Goal: Task Accomplishment & Management: Manage account settings

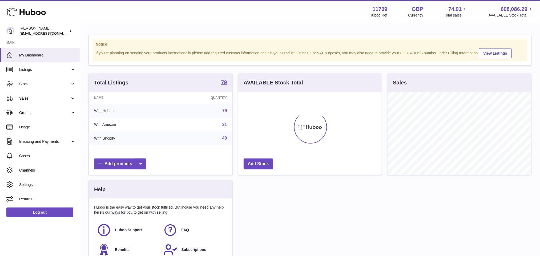
scroll to position [83, 143]
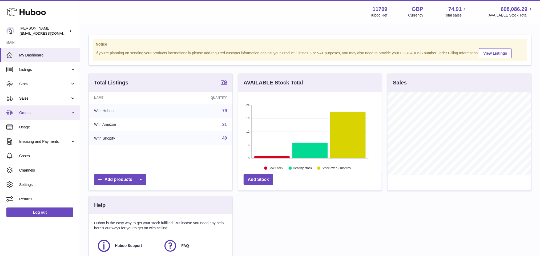
click at [47, 111] on span "Orders" at bounding box center [44, 112] width 51 height 5
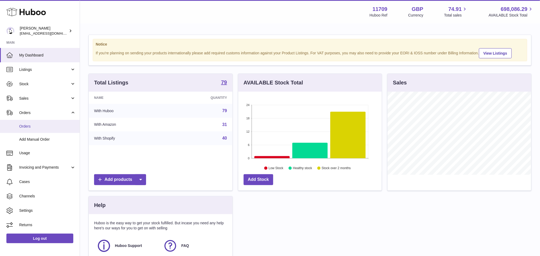
click at [33, 123] on link "Orders" at bounding box center [40, 126] width 80 height 13
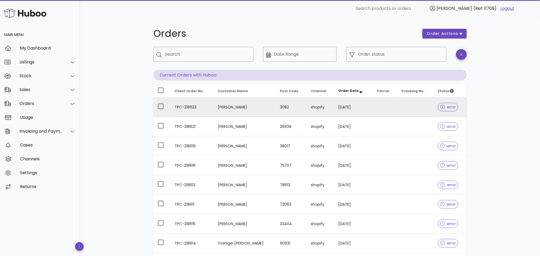
click at [185, 106] on td "TPC-218623" at bounding box center [191, 107] width 43 height 19
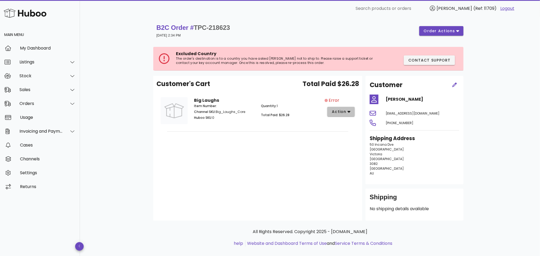
click at [350, 111] on button "action" at bounding box center [340, 112] width 27 height 10
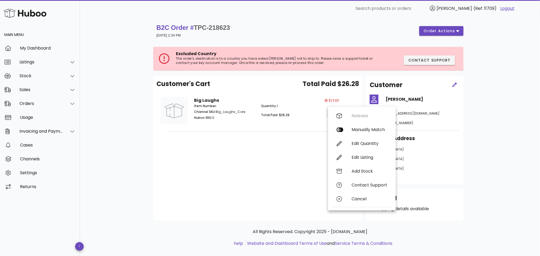
click at [298, 124] on div "Quantity: 1 Total Paid: $26.28" at bounding box center [291, 112] width 67 height 25
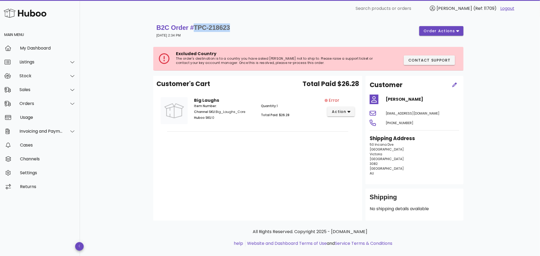
drag, startPoint x: 233, startPoint y: 26, endPoint x: 197, endPoint y: 31, distance: 36.9
click at [197, 31] on div "B2C Order # TPC-218623 29 September 2025 at 2:34 PM order actions" at bounding box center [309, 30] width 307 height 15
copy span "TPC-218623"
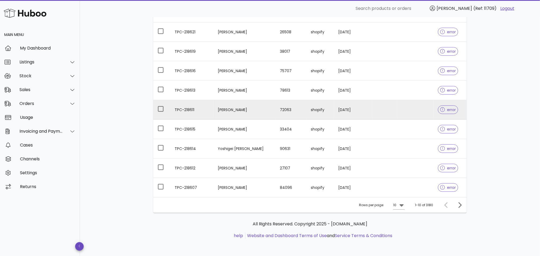
scroll to position [2, 0]
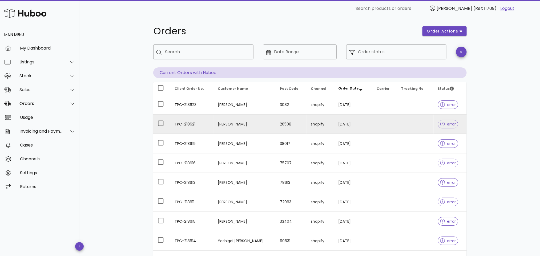
click at [187, 123] on td "TPC-218621" at bounding box center [191, 124] width 43 height 19
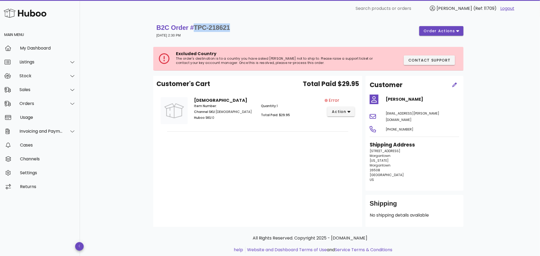
drag, startPoint x: 197, startPoint y: 24, endPoint x: 234, endPoint y: 29, distance: 37.0
click at [234, 29] on div "B2C Order # TPC-218621 29 September 2025 at 2:30 PM order actions" at bounding box center [309, 30] width 307 height 15
copy span "TPC-218621"
click at [34, 92] on div "Sales" at bounding box center [40, 89] width 43 height 5
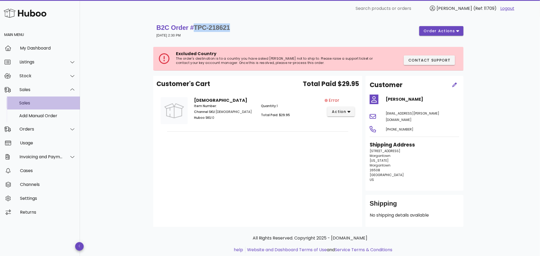
click at [34, 106] on div "Sales" at bounding box center [47, 102] width 56 height 5
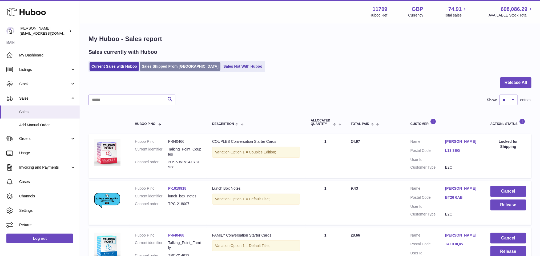
click at [166, 67] on link "Sales Shipped From [GEOGRAPHIC_DATA]" at bounding box center [180, 66] width 80 height 9
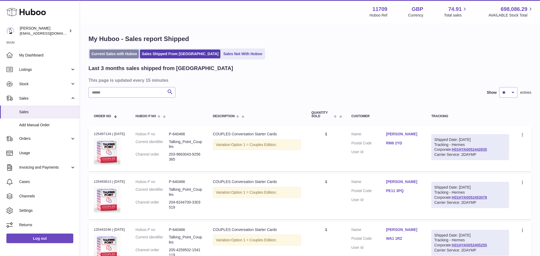
click at [118, 54] on link "Current Sales with Huboo" at bounding box center [114, 54] width 49 height 9
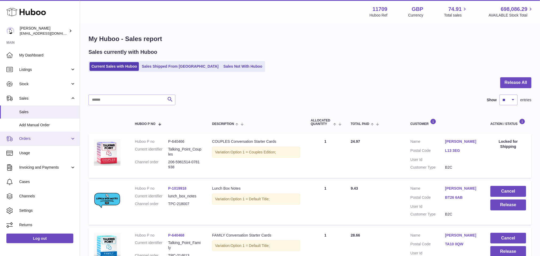
click at [72, 137] on link "Orders" at bounding box center [40, 139] width 80 height 14
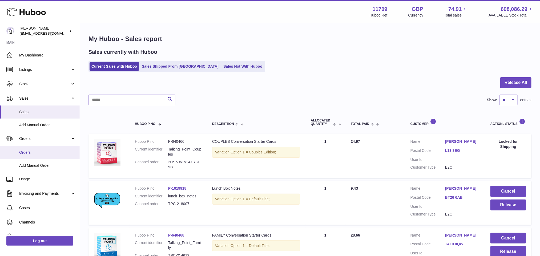
click at [45, 153] on span "Orders" at bounding box center [47, 152] width 56 height 5
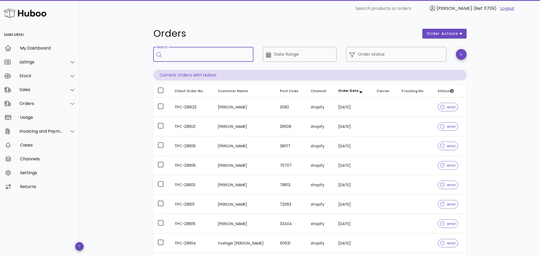
click at [175, 55] on input "Search" at bounding box center [207, 54] width 84 height 9
paste input "**********"
type input "**********"
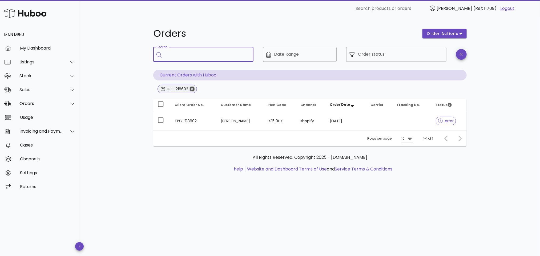
click at [190, 88] on icon "Close" at bounding box center [192, 89] width 5 height 5
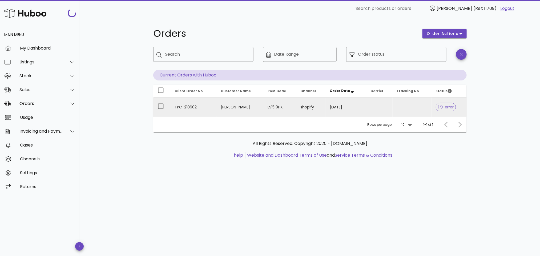
click at [185, 107] on td "TPC-218602" at bounding box center [193, 107] width 46 height 19
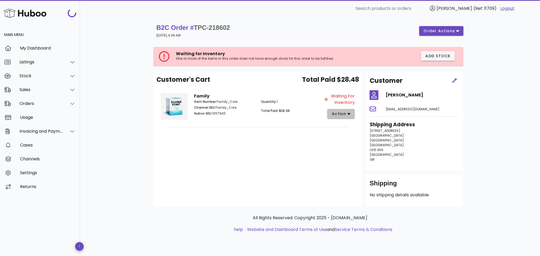
click at [349, 112] on icon "button" at bounding box center [348, 113] width 3 height 5
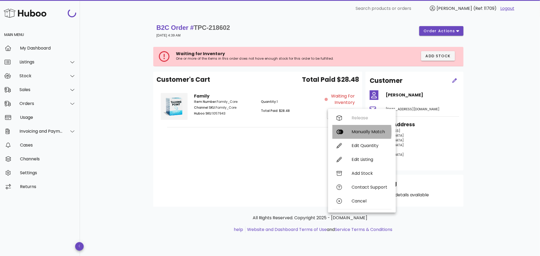
click at [352, 131] on div "Manually Match" at bounding box center [369, 131] width 36 height 5
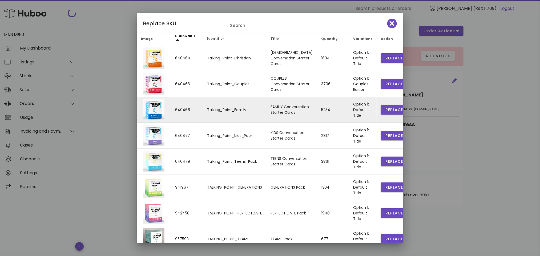
click at [151, 106] on div at bounding box center [153, 109] width 21 height 21
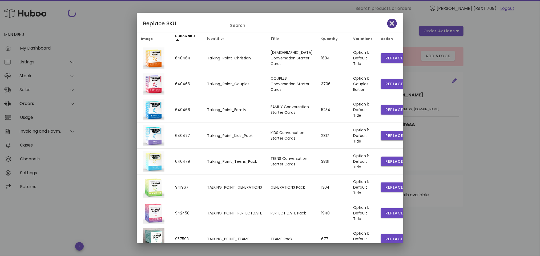
click at [390, 20] on icon "button" at bounding box center [392, 23] width 5 height 7
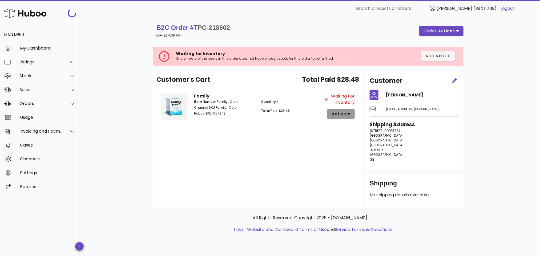
click at [347, 115] on icon "button" at bounding box center [348, 113] width 3 height 5
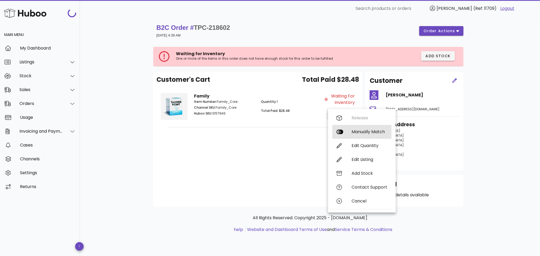
click at [353, 133] on div "Manually Match" at bounding box center [369, 131] width 36 height 5
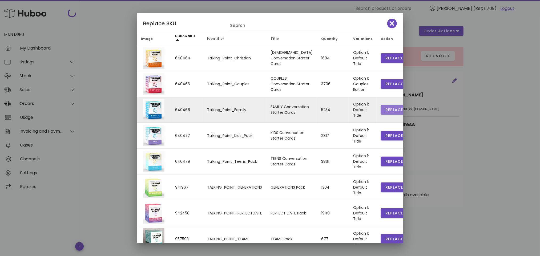
click at [385, 109] on span "Replace" at bounding box center [394, 110] width 18 height 6
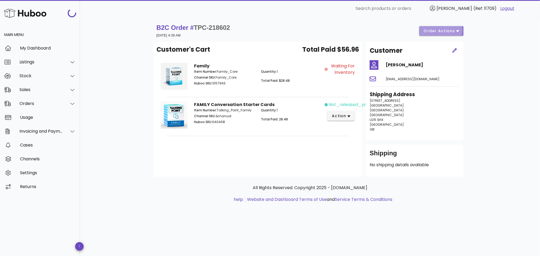
click at [457, 29] on icon "button" at bounding box center [457, 31] width 3 height 5
click at [194, 174] on div "Customer's Cart Total Paid $56.96 Family Item Number: Family_Core Channel SKU: …" at bounding box center [257, 109] width 209 height 135
click at [87, 104] on div "B2C Order # TPC-218602 29 September 2025 at 4:39 AM order actions Customer's Ca…" at bounding box center [310, 136] width 460 height 239
click at [329, 69] on span "Waiting for Inventory" at bounding box center [342, 69] width 26 height 13
click at [340, 69] on span "Waiting for Inventory" at bounding box center [342, 69] width 26 height 13
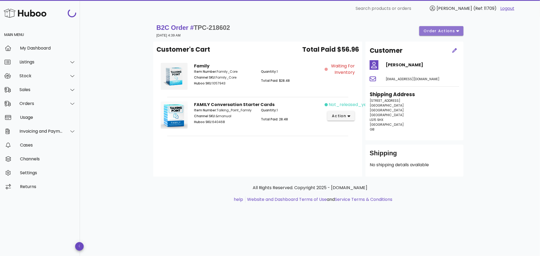
click at [441, 30] on span "order actions" at bounding box center [439, 31] width 32 height 6
click at [456, 33] on div "Release" at bounding box center [455, 35] width 22 height 5
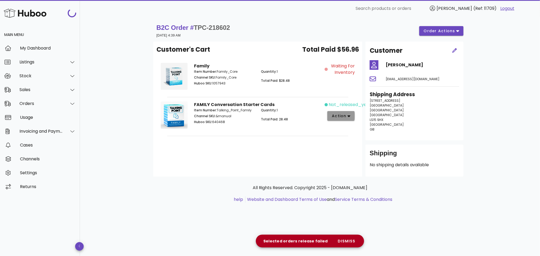
click at [341, 116] on span "action" at bounding box center [338, 116] width 15 height 6
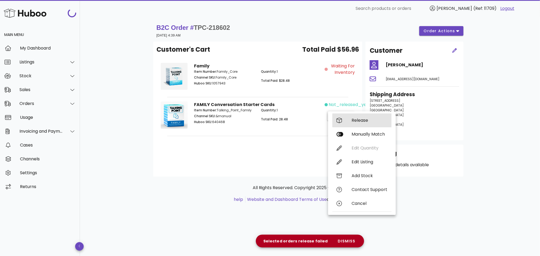
click at [353, 119] on div "Release" at bounding box center [369, 120] width 36 height 5
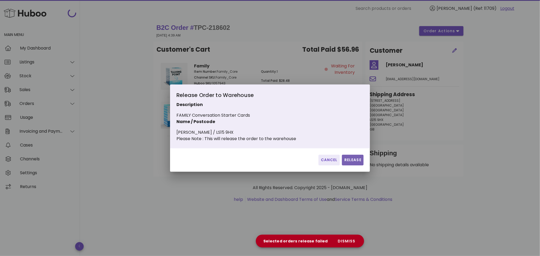
click at [352, 163] on span "Release" at bounding box center [352, 160] width 17 height 6
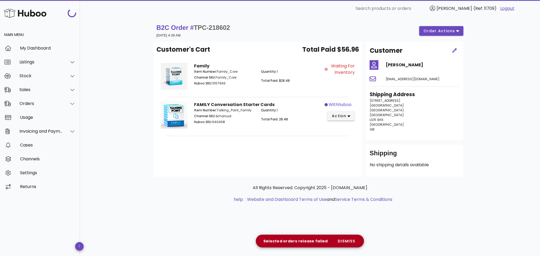
click at [216, 159] on div "Customer's Cart Total Paid $56.96 Family Item Number: Family_Core Channel SKU: …" at bounding box center [257, 109] width 209 height 135
click at [351, 115] on button "action" at bounding box center [340, 116] width 27 height 10
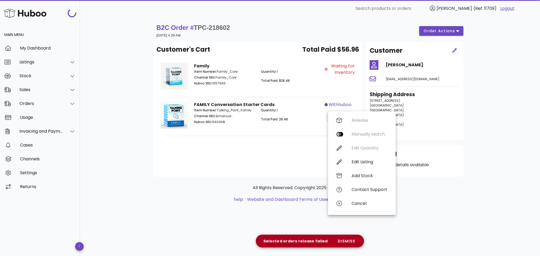
click at [268, 146] on div "Customer's Cart Total Paid $56.96 Family Item Number: Family_Core Channel SKU: …" at bounding box center [257, 109] width 209 height 135
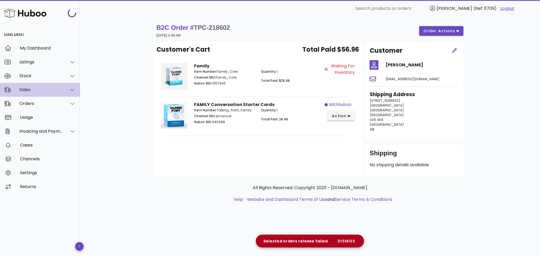
click at [70, 90] on icon at bounding box center [72, 89] width 4 height 5
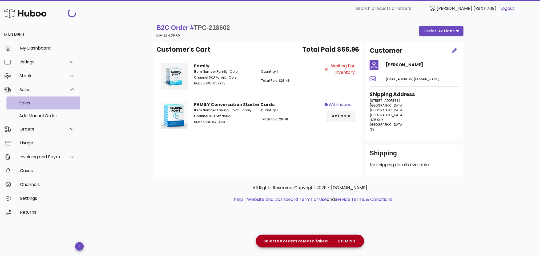
click at [65, 101] on div "Sales" at bounding box center [47, 102] width 56 height 5
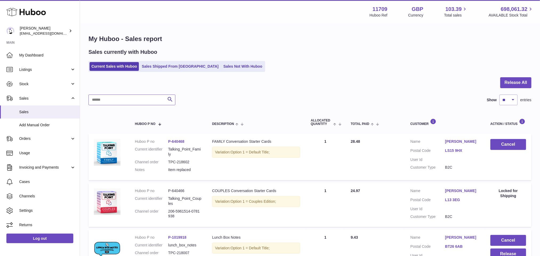
click at [127, 100] on input "text" at bounding box center [131, 100] width 87 height 11
click at [123, 102] on input "text" at bounding box center [131, 100] width 87 height 11
click at [147, 102] on input "text" at bounding box center [131, 100] width 87 height 11
paste input "**********"
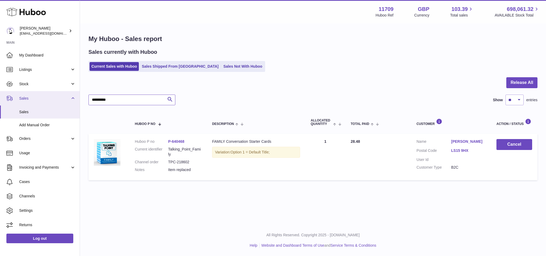
drag, startPoint x: 135, startPoint y: 98, endPoint x: 75, endPoint y: 97, distance: 60.0
click at [75, 97] on div "Huboo [PERSON_NAME] [EMAIL_ADDRESS][DOMAIN_NAME] Main My Dashboard Listings Not…" at bounding box center [273, 128] width 546 height 256
paste input "text"
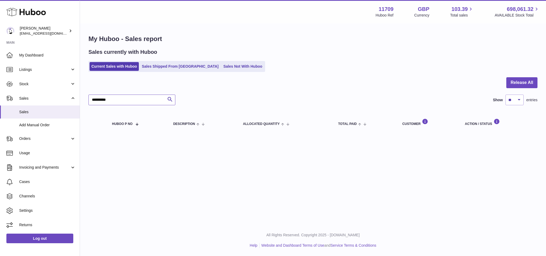
type input "**********"
click at [220, 98] on div "**********" at bounding box center [312, 100] width 449 height 11
click at [31, 139] on span "Orders" at bounding box center [44, 138] width 51 height 5
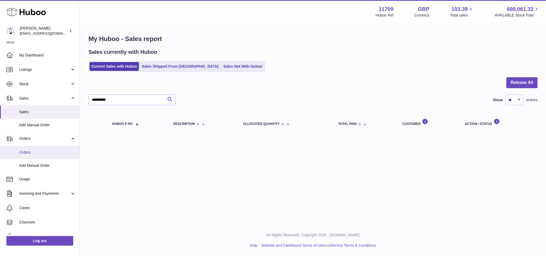
click at [36, 151] on span "Orders" at bounding box center [47, 152] width 56 height 5
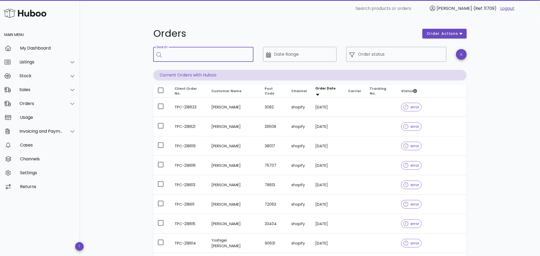
click at [183, 54] on input "Search" at bounding box center [207, 54] width 84 height 9
paste input "**********"
type input "**********"
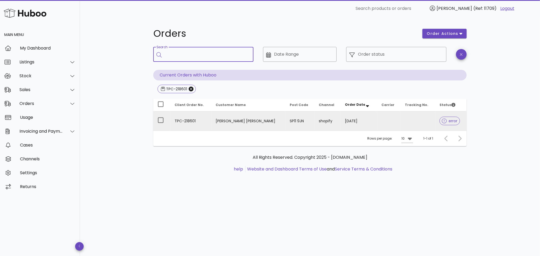
click at [190, 121] on td "TPC-218601" at bounding box center [190, 120] width 41 height 19
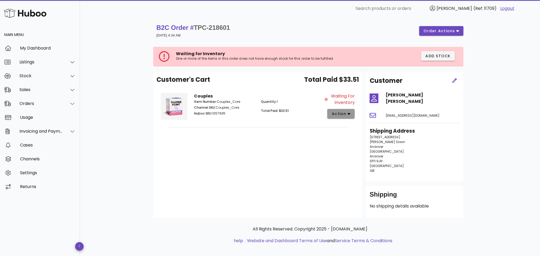
click at [349, 111] on icon "button" at bounding box center [348, 113] width 3 height 5
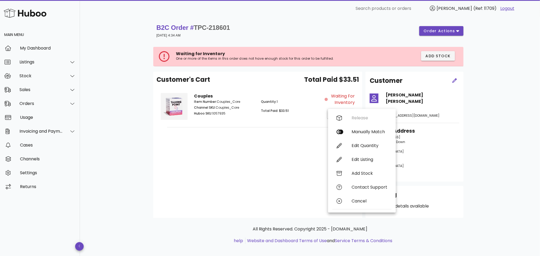
click at [319, 119] on div "Quantity: 1 Total Paid: $33.51" at bounding box center [291, 108] width 67 height 25
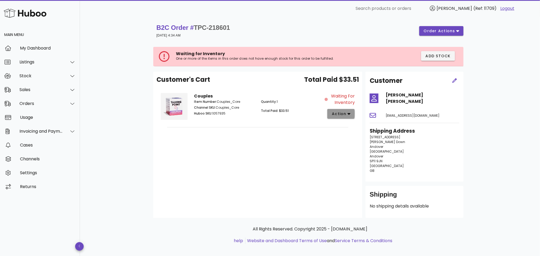
click at [344, 113] on span "action" at bounding box center [338, 114] width 15 height 6
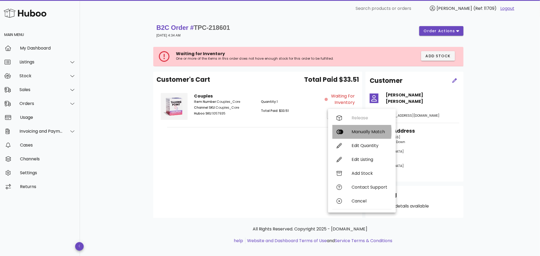
click at [354, 131] on div "Manually Match" at bounding box center [369, 131] width 36 height 5
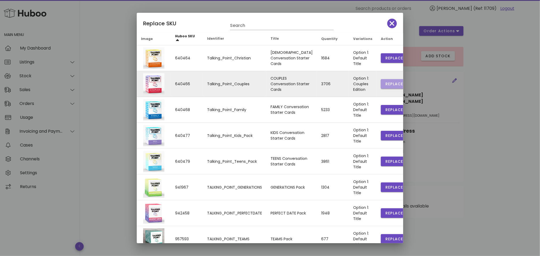
click at [382, 81] on button "Replace" at bounding box center [394, 84] width 27 height 10
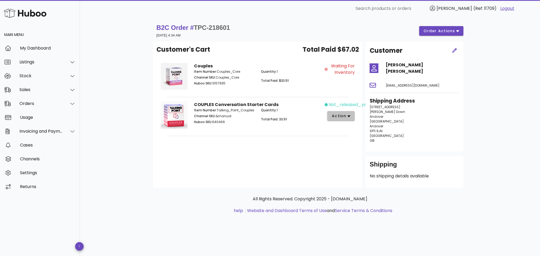
click at [345, 114] on span "action" at bounding box center [338, 116] width 15 height 6
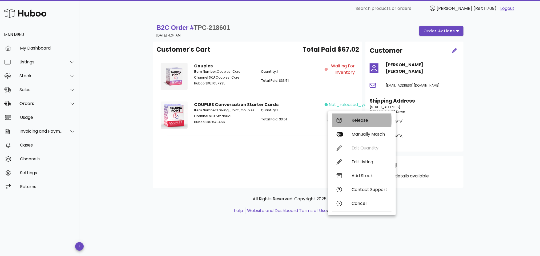
click at [353, 119] on div "Release" at bounding box center [369, 120] width 36 height 5
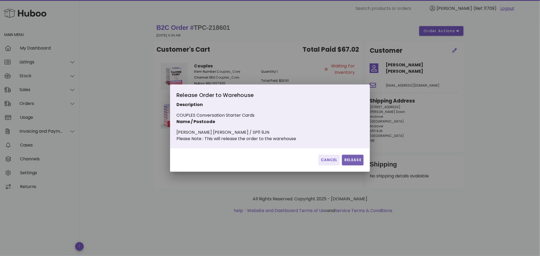
click at [356, 162] on span "Release" at bounding box center [352, 160] width 17 height 6
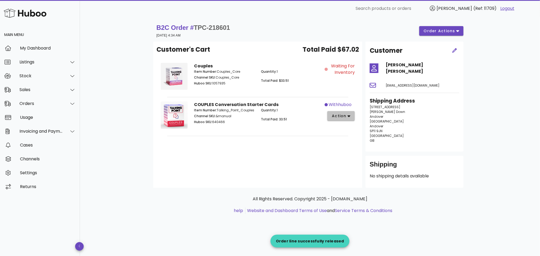
click at [348, 115] on icon "button" at bounding box center [348, 116] width 3 height 5
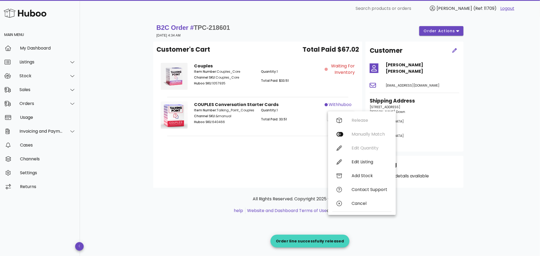
click at [275, 144] on div "Customer's Cart Total Paid $67.02 Couples Item Number: Couples_Core Channel SKU…" at bounding box center [257, 115] width 209 height 146
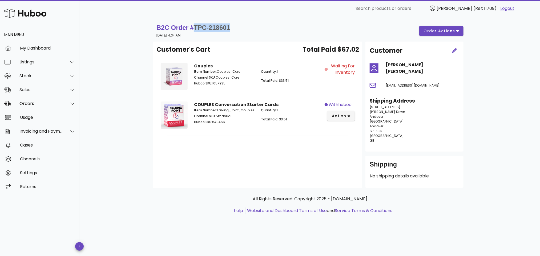
drag, startPoint x: 235, startPoint y: 26, endPoint x: 197, endPoint y: 26, distance: 38.1
click at [197, 26] on div "B2C Order # TPC-218601 [DATE] 4:34 AM order actions" at bounding box center [309, 30] width 307 height 15
copy span "TPC-218601"
drag, startPoint x: 213, startPoint y: 169, endPoint x: 207, endPoint y: 153, distance: 17.6
click at [212, 169] on div "Customer's Cart Total Paid $67.02 Couples Item Number: Couples_Core Channel SKU…" at bounding box center [257, 115] width 209 height 146
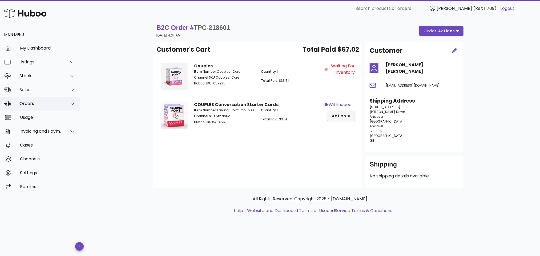
click at [43, 102] on div "Orders" at bounding box center [40, 103] width 43 height 5
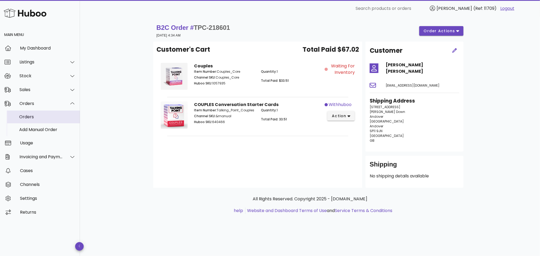
click at [44, 119] on div "Orders" at bounding box center [47, 116] width 56 height 5
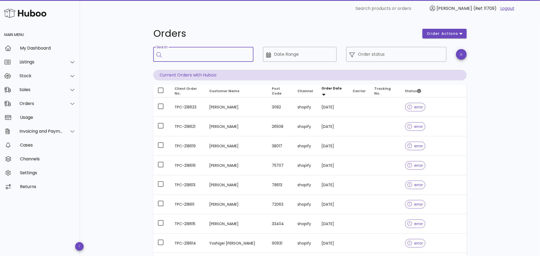
click at [194, 55] on input "Search" at bounding box center [207, 54] width 84 height 9
paste input "**********"
type input "**********"
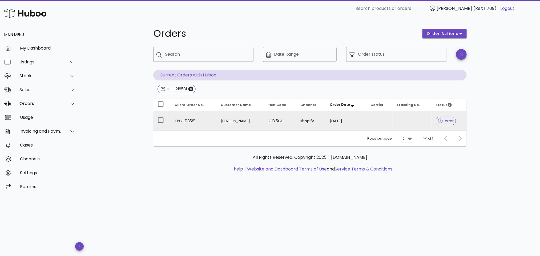
click at [203, 121] on td "TPC-218581" at bounding box center [193, 120] width 46 height 19
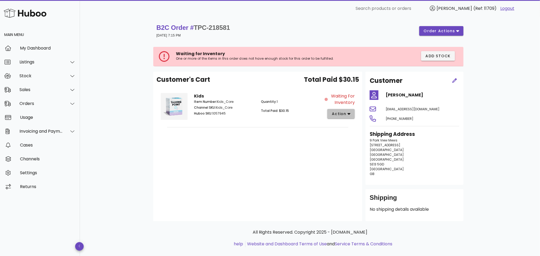
click at [346, 114] on span "action" at bounding box center [340, 114] width 19 height 6
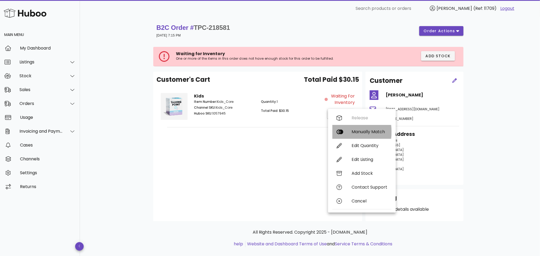
click at [355, 131] on div "Manually Match" at bounding box center [369, 131] width 36 height 5
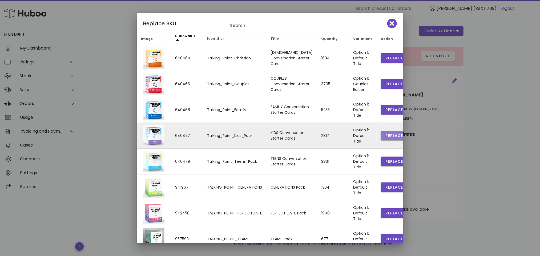
click at [381, 133] on button "Replace" at bounding box center [394, 136] width 27 height 10
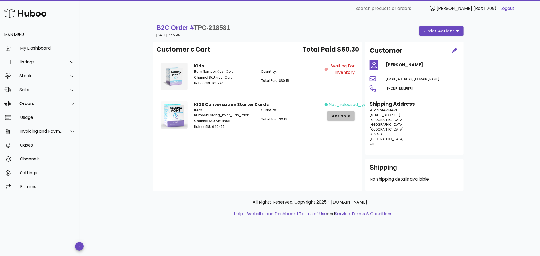
click at [350, 114] on icon "button" at bounding box center [348, 116] width 3 height 5
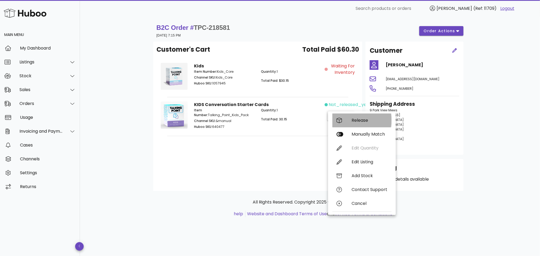
click at [357, 119] on div "Release" at bounding box center [369, 120] width 36 height 5
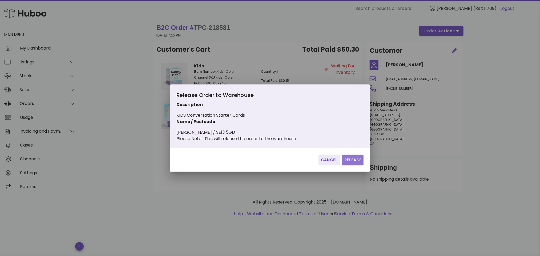
click at [354, 161] on span "Release" at bounding box center [352, 160] width 17 height 6
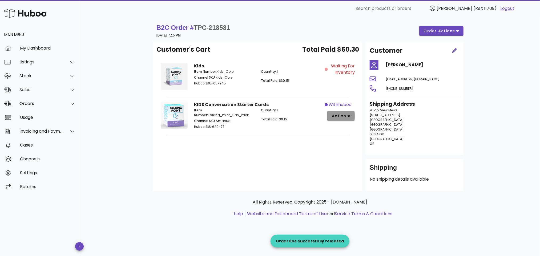
click at [351, 113] on button "action" at bounding box center [340, 116] width 27 height 10
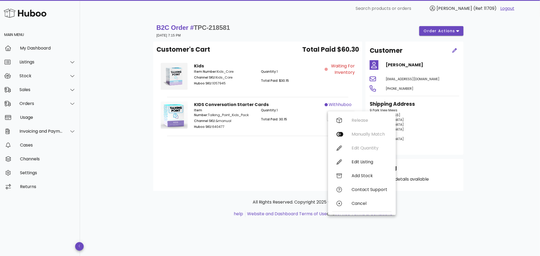
click at [264, 145] on div "Customer's Cart Total Paid $60.30 Kids Item Number: Kids_Core Channel SKU: Kids…" at bounding box center [257, 116] width 209 height 149
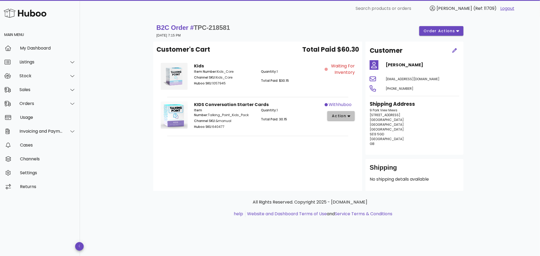
click at [350, 114] on icon "button" at bounding box center [348, 116] width 3 height 5
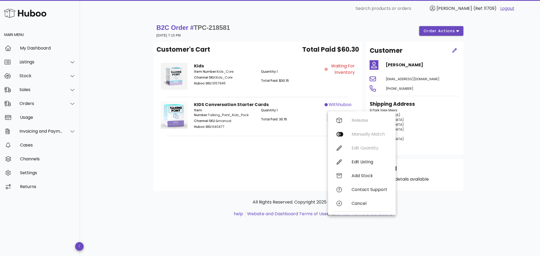
click at [269, 165] on div "Customer's Cart Total Paid $60.30 Kids Item Number: Kids_Core Channel SKU: Kids…" at bounding box center [257, 116] width 209 height 149
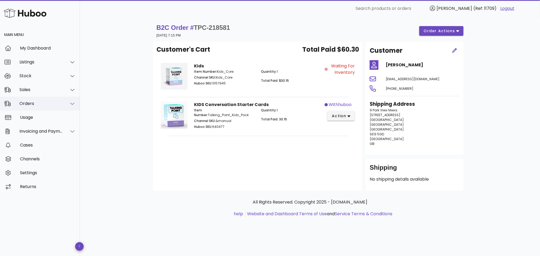
click at [36, 101] on div "Orders" at bounding box center [40, 103] width 43 height 5
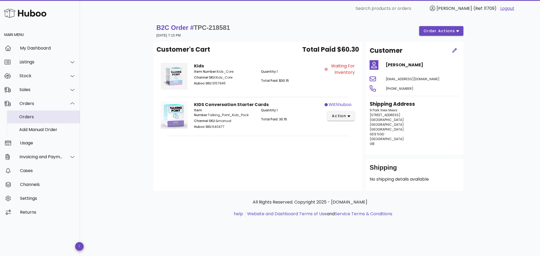
click at [38, 117] on div "Orders" at bounding box center [47, 116] width 56 height 5
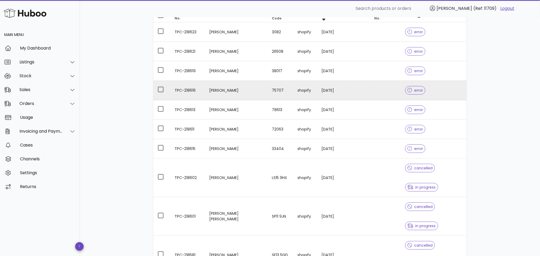
scroll to position [93, 0]
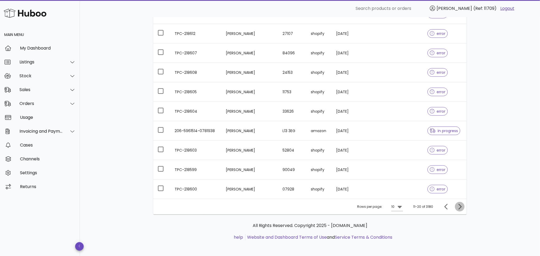
click at [460, 206] on icon "Next page" at bounding box center [459, 207] width 6 height 6
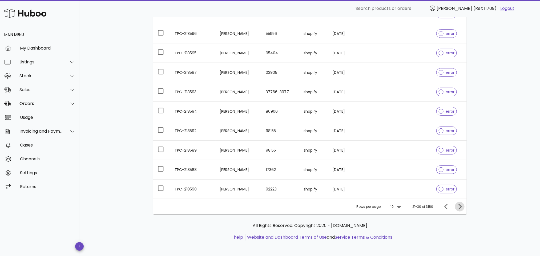
click at [460, 206] on icon "Next page" at bounding box center [459, 207] width 3 height 6
click at [461, 206] on icon "Next page" at bounding box center [459, 207] width 6 height 6
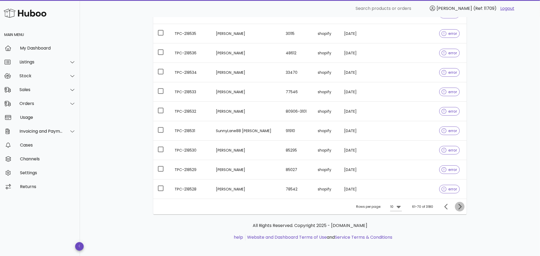
click at [461, 206] on icon "Next page" at bounding box center [459, 207] width 6 height 6
click at [443, 205] on icon "Previous page" at bounding box center [446, 207] width 6 height 6
click at [445, 206] on icon "Previous page" at bounding box center [446, 207] width 6 height 6
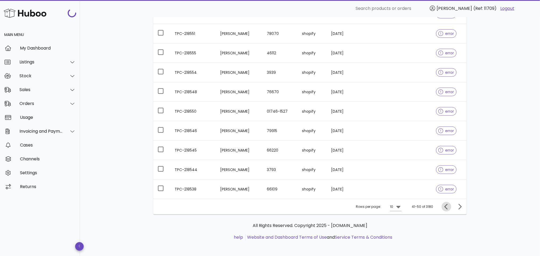
click at [445, 206] on icon "Previous page" at bounding box center [446, 207] width 6 height 6
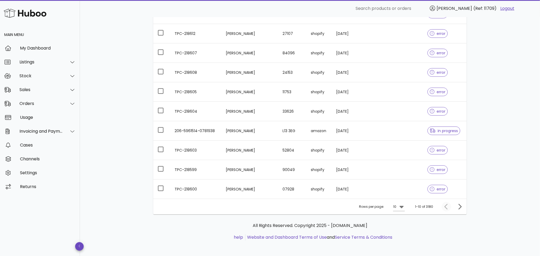
click at [445, 206] on div at bounding box center [446, 207] width 11 height 10
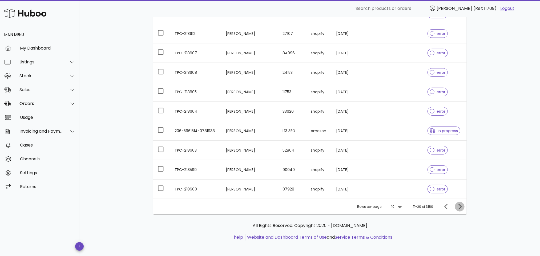
click at [461, 207] on icon "Next page" at bounding box center [459, 207] width 3 height 6
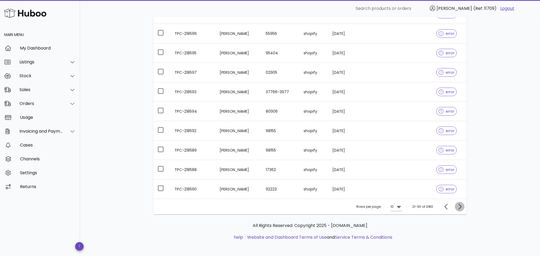
click at [461, 209] on icon "Next page" at bounding box center [459, 207] width 6 height 6
click at [460, 209] on icon "Next page" at bounding box center [459, 207] width 3 height 6
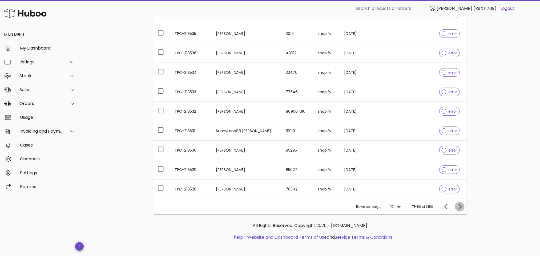
click at [460, 209] on icon "Next page" at bounding box center [459, 207] width 3 height 6
click at [459, 209] on icon "Next page" at bounding box center [459, 207] width 6 height 6
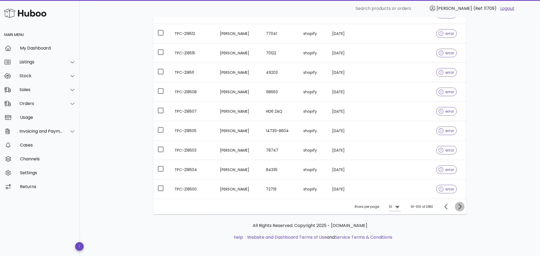
click at [459, 209] on icon "Next page" at bounding box center [459, 207] width 6 height 6
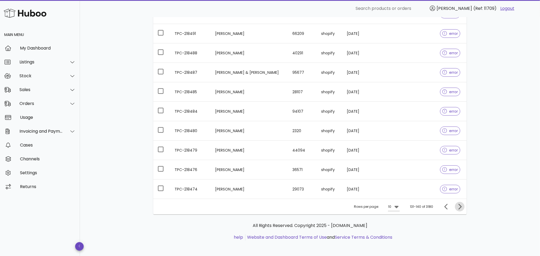
click at [459, 209] on icon "Next page" at bounding box center [459, 207] width 6 height 6
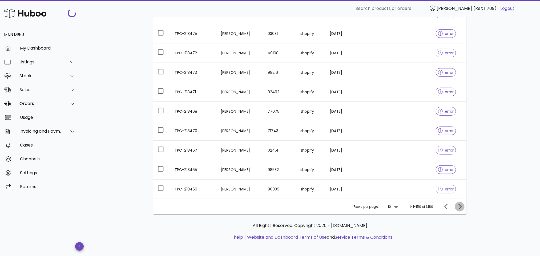
click at [459, 209] on icon "Next page" at bounding box center [459, 207] width 6 height 6
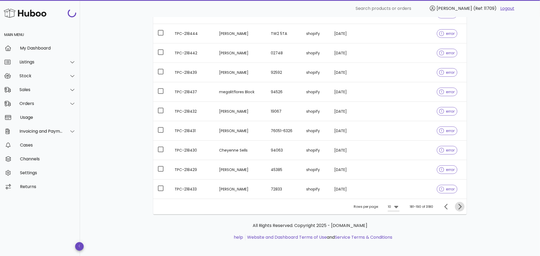
click at [459, 209] on icon "Next page" at bounding box center [459, 207] width 6 height 6
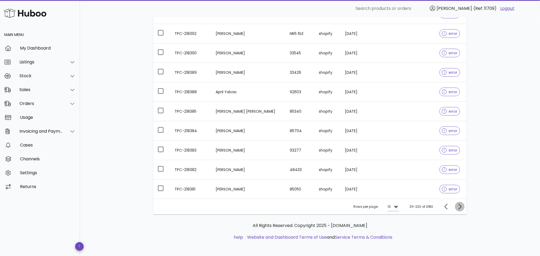
click at [459, 209] on icon "Next page" at bounding box center [459, 207] width 6 height 6
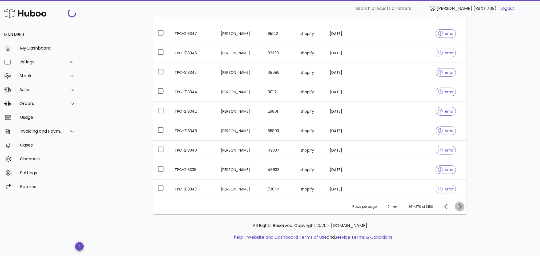
click at [459, 209] on icon "Next page" at bounding box center [459, 207] width 6 height 6
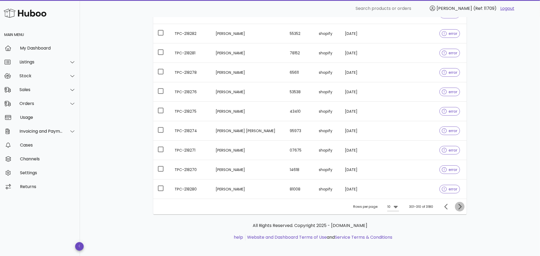
click at [459, 209] on icon "Next page" at bounding box center [459, 207] width 6 height 6
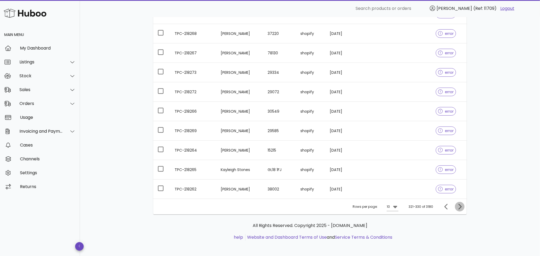
click at [459, 209] on icon "Next page" at bounding box center [459, 207] width 6 height 6
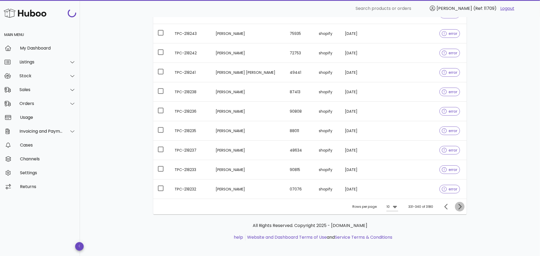
click at [459, 209] on icon "Next page" at bounding box center [459, 207] width 6 height 6
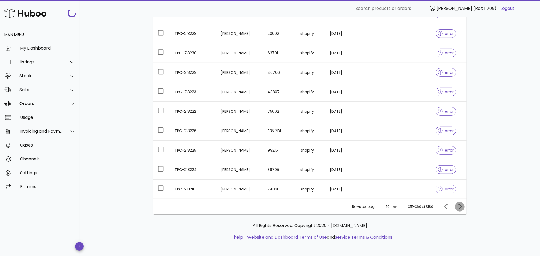
click at [459, 209] on icon "Next page" at bounding box center [459, 207] width 6 height 6
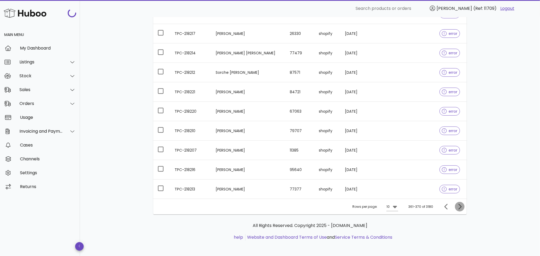
click at [459, 209] on icon "Next page" at bounding box center [459, 207] width 6 height 6
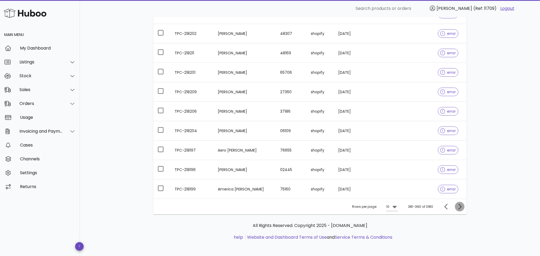
click at [459, 209] on icon "Next page" at bounding box center [459, 207] width 6 height 6
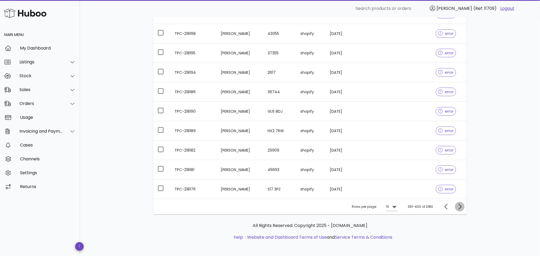
click at [459, 209] on icon "Next page" at bounding box center [459, 207] width 6 height 6
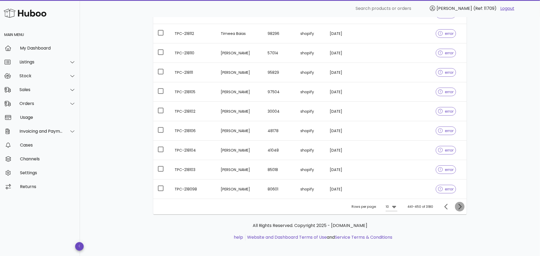
click at [459, 209] on icon "Next page" at bounding box center [459, 207] width 6 height 6
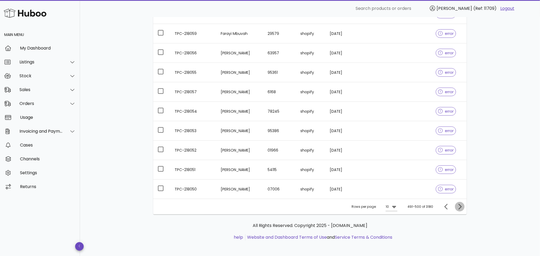
click at [459, 209] on icon "Next page" at bounding box center [459, 207] width 6 height 6
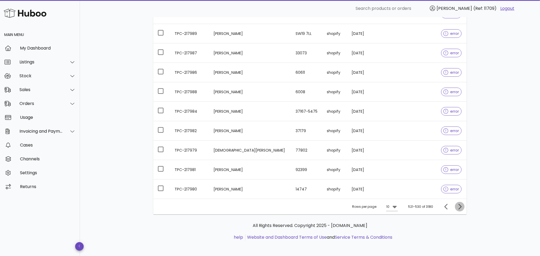
click at [459, 209] on icon "Next page" at bounding box center [459, 207] width 6 height 6
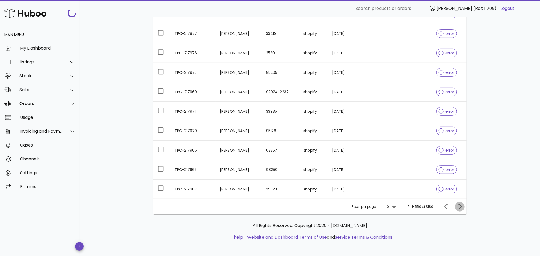
click at [459, 209] on icon "Next page" at bounding box center [459, 207] width 6 height 6
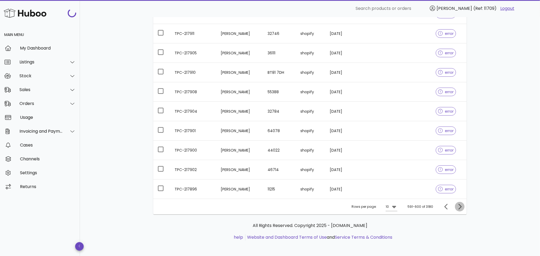
click at [459, 209] on icon "Next page" at bounding box center [459, 207] width 6 height 6
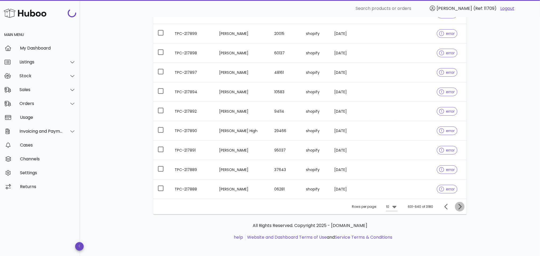
click at [459, 209] on icon "Next page" at bounding box center [459, 207] width 6 height 6
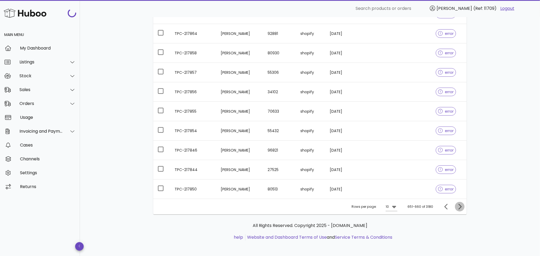
click at [459, 209] on icon "Next page" at bounding box center [459, 207] width 6 height 6
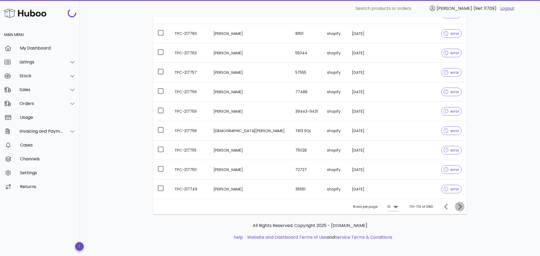
click at [459, 209] on icon "Next page" at bounding box center [459, 207] width 6 height 6
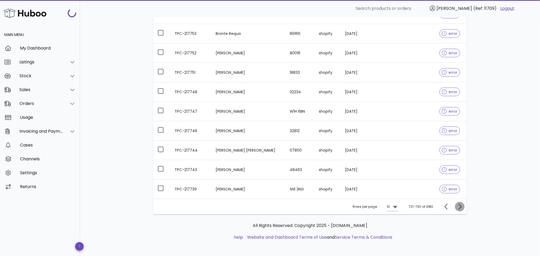
click at [459, 209] on icon "Next page" at bounding box center [459, 207] width 6 height 6
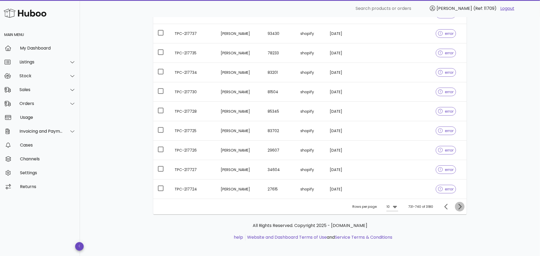
click at [459, 209] on icon "Next page" at bounding box center [459, 207] width 6 height 6
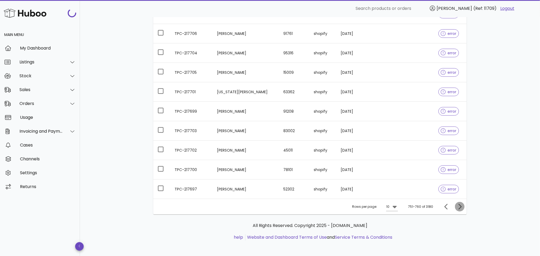
click at [459, 209] on icon "Next page" at bounding box center [459, 207] width 6 height 6
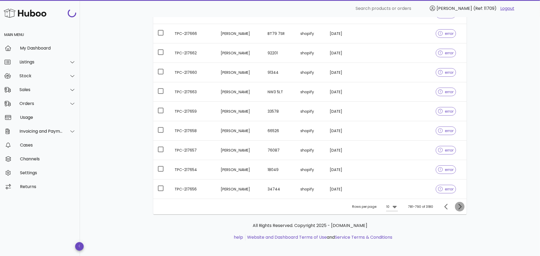
click at [459, 209] on icon "Next page" at bounding box center [459, 207] width 6 height 6
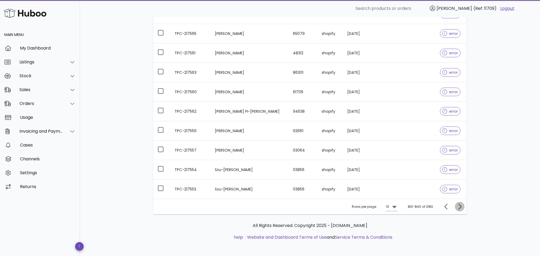
click at [459, 209] on icon "Next page" at bounding box center [459, 207] width 6 height 6
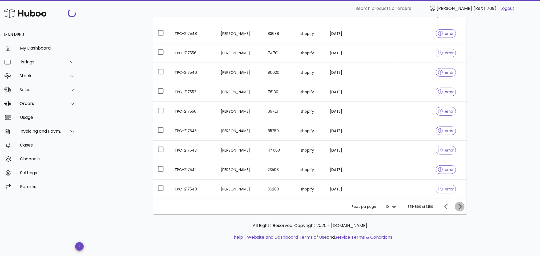
click at [459, 209] on icon "Next page" at bounding box center [459, 207] width 6 height 6
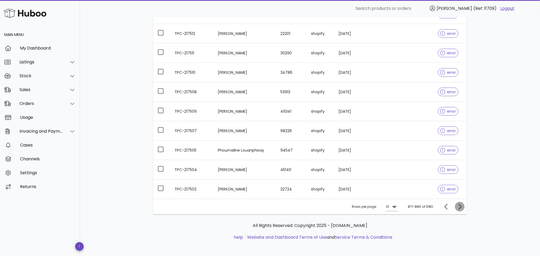
click at [459, 209] on icon "Next page" at bounding box center [459, 207] width 6 height 6
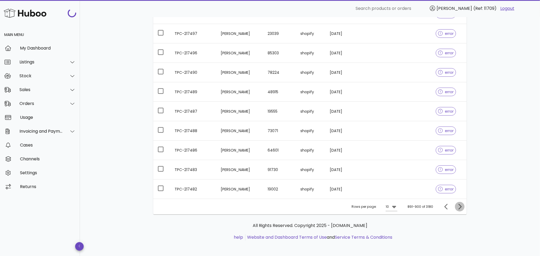
click at [459, 209] on icon "Next page" at bounding box center [459, 207] width 6 height 6
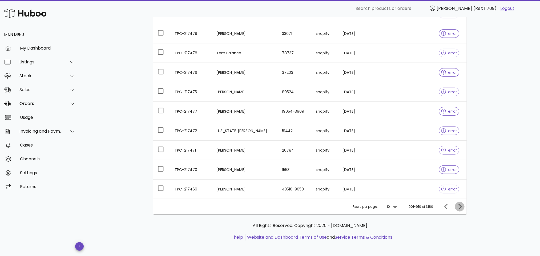
click at [459, 209] on icon "Next page" at bounding box center [459, 207] width 6 height 6
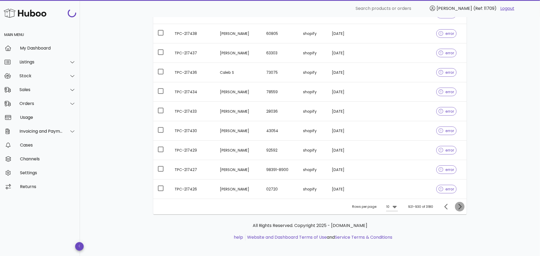
click at [459, 209] on icon "Next page" at bounding box center [459, 207] width 6 height 6
click at [459, 208] on icon "Next page" at bounding box center [459, 207] width 6 height 6
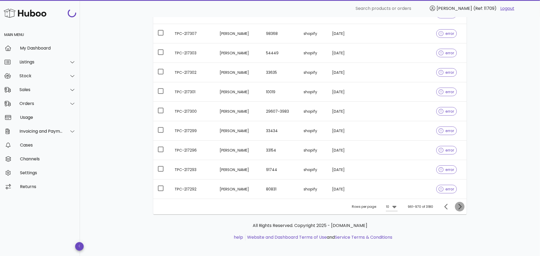
click at [459, 208] on icon "Next page" at bounding box center [459, 207] width 6 height 6
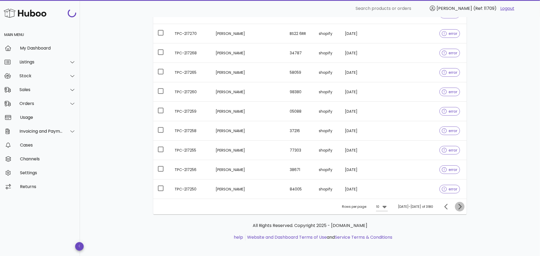
click at [459, 208] on icon "Next page" at bounding box center [459, 207] width 6 height 6
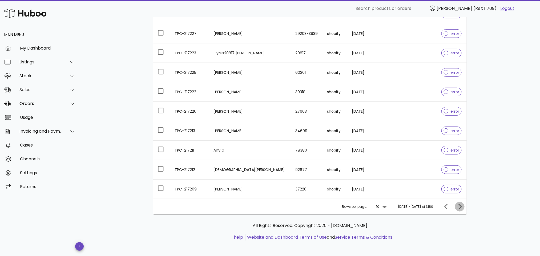
click at [459, 208] on icon "Next page" at bounding box center [459, 207] width 6 height 6
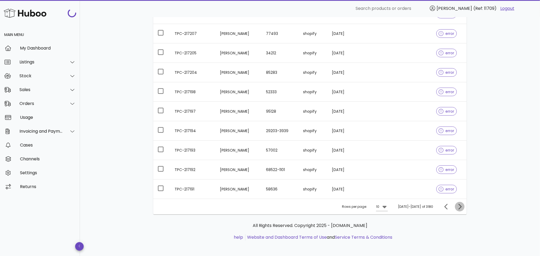
click at [459, 208] on icon "Next page" at bounding box center [459, 207] width 6 height 6
drag, startPoint x: 197, startPoint y: 170, endPoint x: 169, endPoint y: 181, distance: 29.8
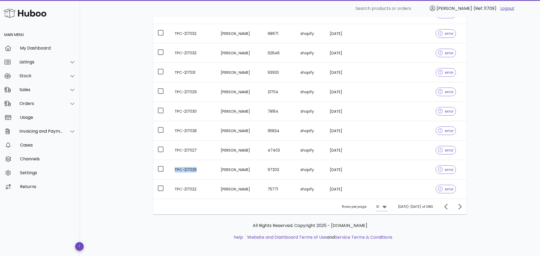
click at [173, 177] on td "TPC-217026" at bounding box center [193, 169] width 46 height 19
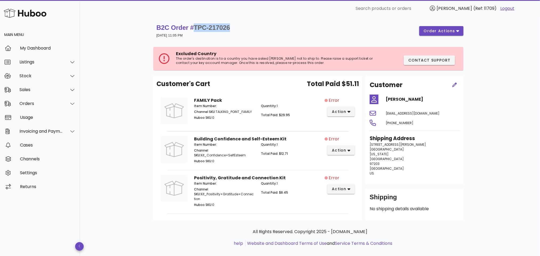
drag, startPoint x: 196, startPoint y: 25, endPoint x: 237, endPoint y: 30, distance: 41.3
click at [237, 30] on div "B2C Order # TPC-217026 29 August 2025 at 11:05 PM order actions" at bounding box center [309, 30] width 307 height 15
copy span "TPC-217026"
click at [37, 101] on div "Orders" at bounding box center [40, 103] width 43 height 5
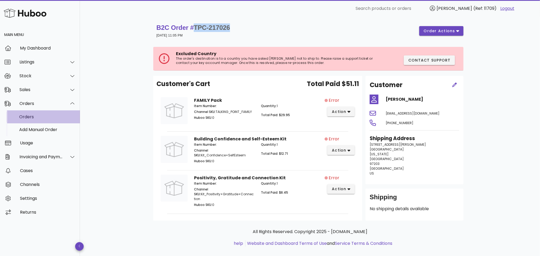
click at [32, 116] on div "Orders" at bounding box center [47, 116] width 56 height 5
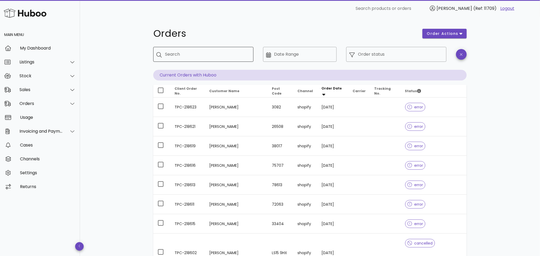
click at [203, 51] on input "Search" at bounding box center [207, 54] width 84 height 9
paste input "**********"
drag, startPoint x: 212, startPoint y: 55, endPoint x: 190, endPoint y: 53, distance: 21.7
click at [190, 53] on input "**********" at bounding box center [204, 54] width 78 height 9
type input "**********"
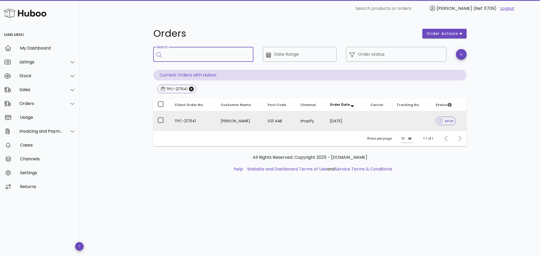
click at [232, 122] on td "[PERSON_NAME]" at bounding box center [239, 120] width 47 height 19
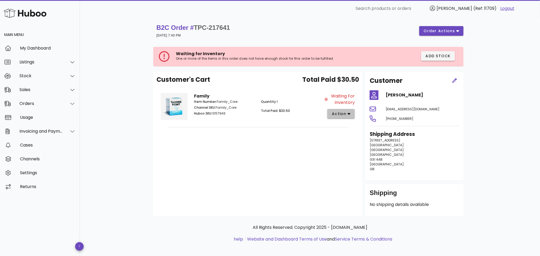
click at [340, 116] on span "action" at bounding box center [338, 114] width 15 height 6
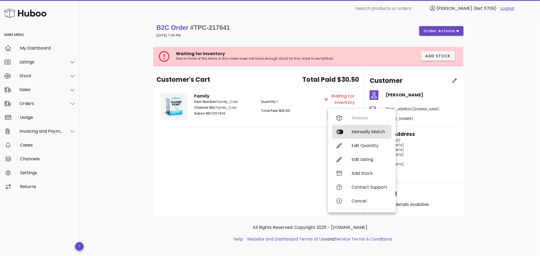
click at [354, 132] on div "Manually Match" at bounding box center [369, 131] width 36 height 5
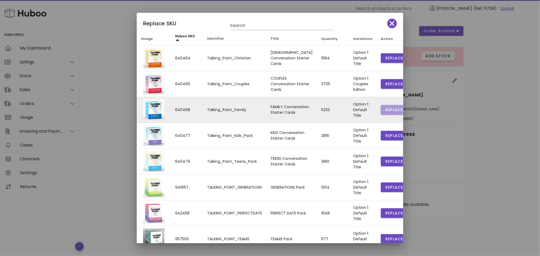
click at [381, 107] on button "Replace" at bounding box center [394, 110] width 27 height 10
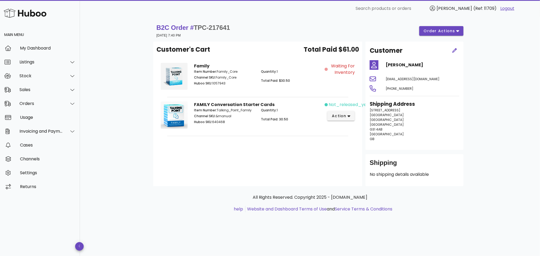
click at [180, 116] on img at bounding box center [174, 115] width 27 height 27
click at [347, 115] on span "action" at bounding box center [340, 116] width 19 height 6
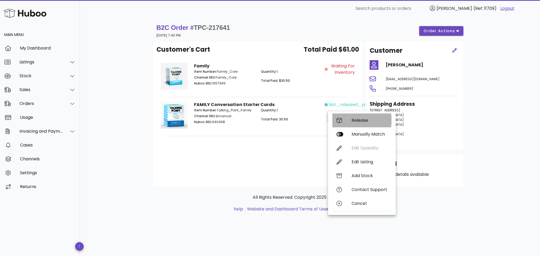
click at [356, 119] on div "Release" at bounding box center [369, 120] width 36 height 5
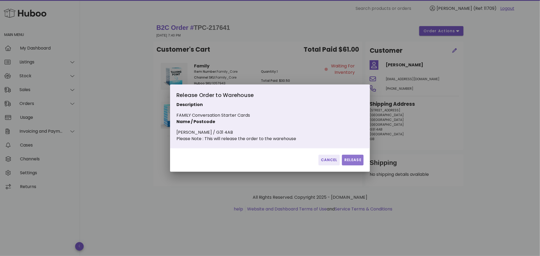
click at [346, 163] on span "Release" at bounding box center [352, 160] width 17 height 6
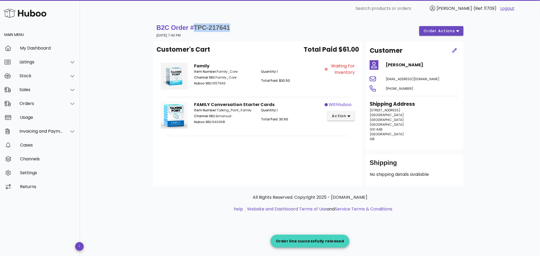
drag, startPoint x: 234, startPoint y: 29, endPoint x: 196, endPoint y: 26, distance: 37.7
click at [196, 26] on div "B2C Order # TPC-217641 13 September 2025 at 7:40 PM order actions" at bounding box center [309, 30] width 307 height 15
copy span "TPC-217641"
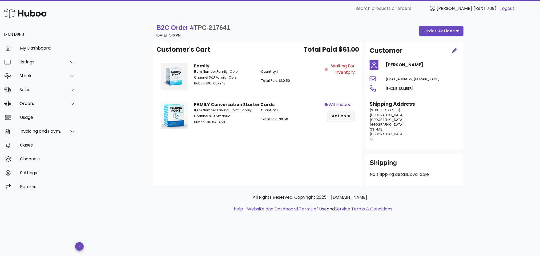
click at [109, 190] on div "B2C Order # TPC-217641 13 September 2025 at 7:40 PM order actions Customer's Ca…" at bounding box center [310, 136] width 460 height 239
click at [338, 115] on span "action" at bounding box center [338, 116] width 15 height 6
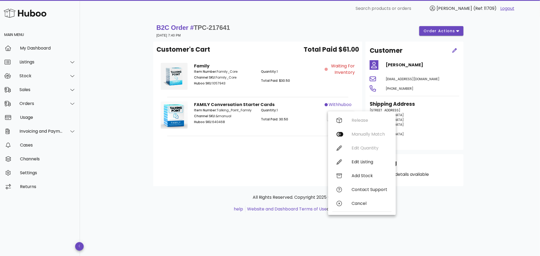
click at [297, 166] on div "Customer's Cart Total Paid $61.00 Family Item Number: Family_Core Channel SKU: …" at bounding box center [257, 114] width 209 height 145
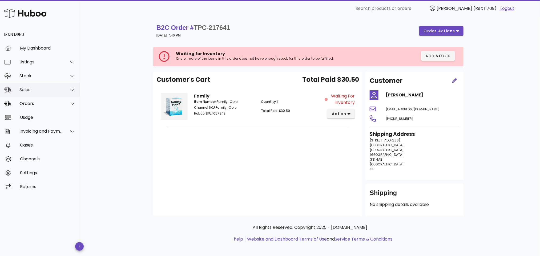
click at [35, 88] on div "Sales" at bounding box center [40, 89] width 43 height 5
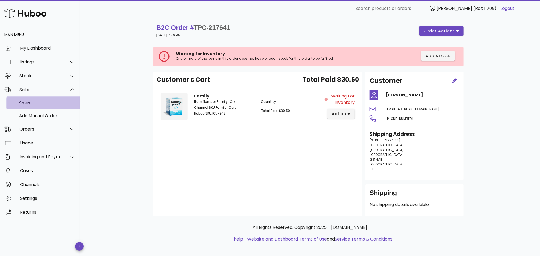
click at [36, 100] on div "Sales" at bounding box center [47, 102] width 56 height 5
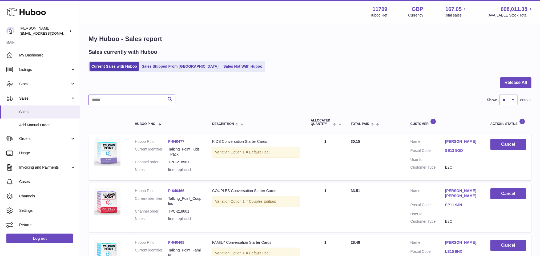
click at [135, 101] on input "text" at bounding box center [131, 100] width 87 height 11
paste input "**********"
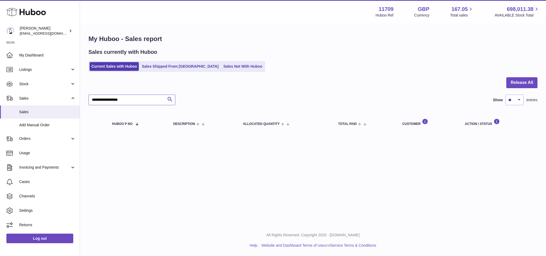
drag, startPoint x: 134, startPoint y: 99, endPoint x: 113, endPoint y: 99, distance: 20.8
click at [113, 99] on input "**********" at bounding box center [131, 100] width 87 height 11
type input "**********"
click at [255, 88] on div at bounding box center [312, 85] width 449 height 17
click at [354, 61] on div "Current Sales with Huboo Sales Shipped From [GEOGRAPHIC_DATA] Sales Not With Hu…" at bounding box center [312, 66] width 449 height 11
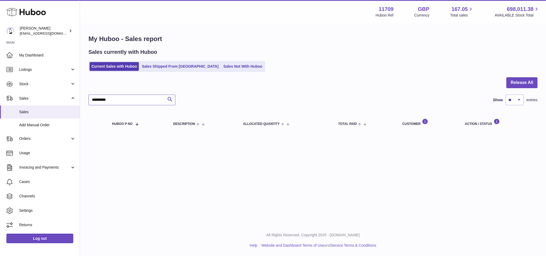
click at [131, 98] on input "**********" at bounding box center [131, 100] width 87 height 11
click at [169, 99] on icon "submit" at bounding box center [170, 99] width 6 height 7
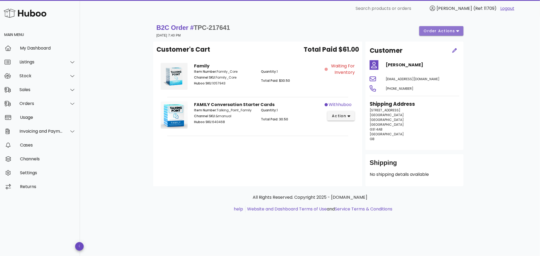
click at [456, 31] on icon "button" at bounding box center [457, 31] width 3 height 2
click at [372, 29] on div "B2C Order # TPC-217641 [DATE] 7:40 PM order actions" at bounding box center [309, 30] width 307 height 15
click at [44, 100] on div "Orders" at bounding box center [40, 104] width 80 height 14
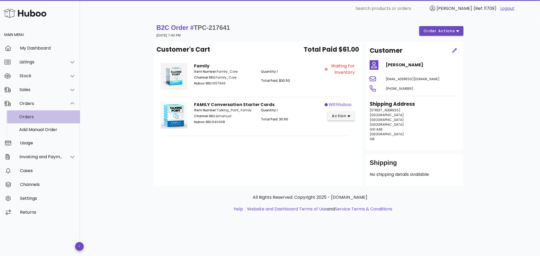
click at [42, 115] on div "Orders" at bounding box center [47, 116] width 56 height 5
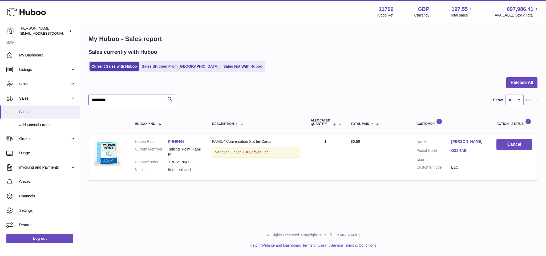
drag, startPoint x: 115, startPoint y: 98, endPoint x: 84, endPoint y: 94, distance: 31.5
click at [84, 94] on div "**********" at bounding box center [313, 109] width 466 height 170
paste input "text"
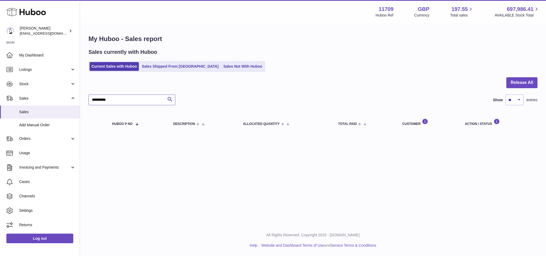
type input "**********"
click at [133, 102] on input "**********" at bounding box center [131, 100] width 87 height 11
click at [136, 102] on input "**********" at bounding box center [131, 100] width 87 height 11
click at [171, 100] on icon "submit" at bounding box center [170, 99] width 6 height 7
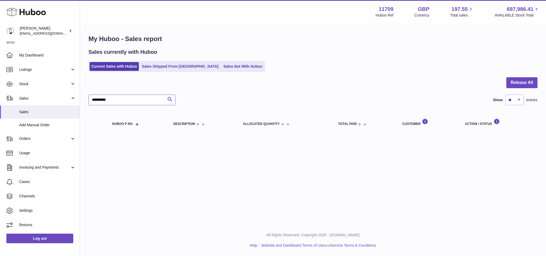
click at [141, 99] on input "**********" at bounding box center [131, 100] width 87 height 11
drag, startPoint x: 139, startPoint y: 100, endPoint x: 52, endPoint y: 109, distance: 87.4
click at [52, 109] on div "Huboo Ben Jones admin@talkingpointcards.com Main My Dashboard Listings Not with…" at bounding box center [273, 128] width 546 height 256
paste input "**********"
type input "**********"
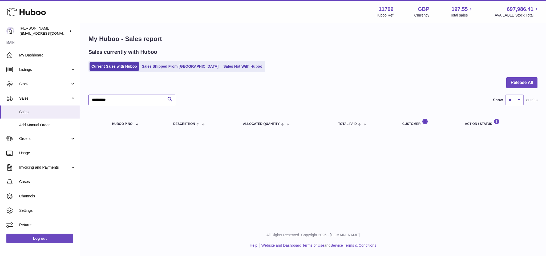
click at [121, 101] on input "**********" at bounding box center [131, 100] width 87 height 11
drag, startPoint x: 124, startPoint y: 98, endPoint x: 71, endPoint y: 107, distance: 53.7
click at [71, 106] on div "Huboo Ben Jones admin@talkingpointcards.com Main My Dashboard Listings Not with…" at bounding box center [273, 128] width 546 height 256
click at [169, 100] on icon "submit" at bounding box center [170, 99] width 6 height 7
click at [169, 99] on icon "submit" at bounding box center [170, 99] width 6 height 7
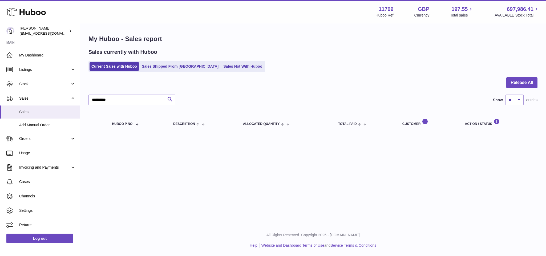
click at [169, 99] on icon "submit" at bounding box center [170, 99] width 6 height 7
click at [237, 93] on div at bounding box center [312, 85] width 449 height 17
click at [293, 99] on div "**********" at bounding box center [312, 100] width 449 height 11
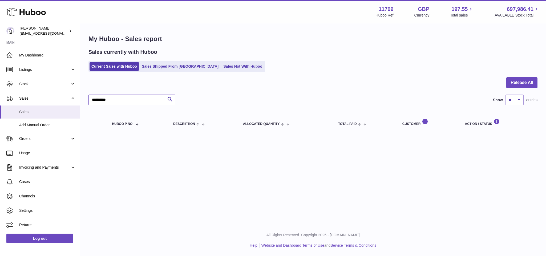
drag, startPoint x: 121, startPoint y: 102, endPoint x: 80, endPoint y: 103, distance: 41.0
click at [80, 103] on div "**********" at bounding box center [313, 84] width 466 height 120
click at [168, 65] on link "Sales Shipped From [GEOGRAPHIC_DATA]" at bounding box center [180, 66] width 80 height 9
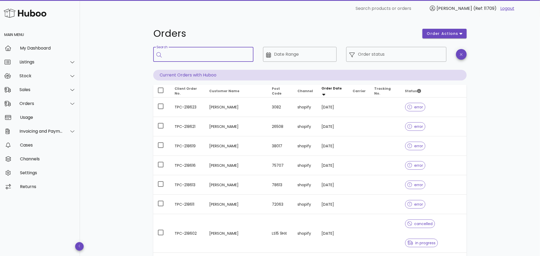
click at [194, 52] on input "Search" at bounding box center [207, 54] width 84 height 9
paste input "**********"
type input "**********"
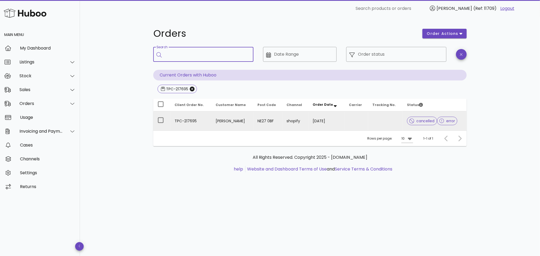
click at [201, 121] on td "TPC-217695" at bounding box center [190, 120] width 41 height 19
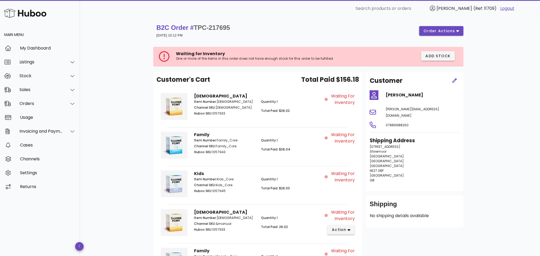
scroll to position [93, 0]
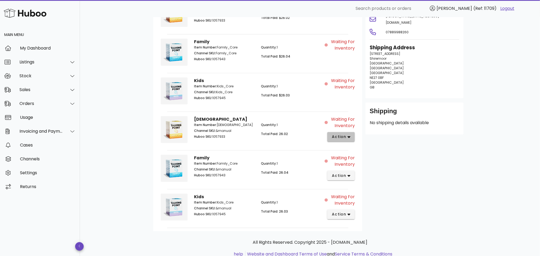
click at [350, 135] on span "action" at bounding box center [340, 137] width 19 height 6
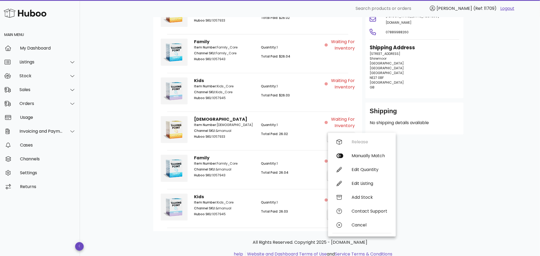
click at [423, 143] on div "Customer [PERSON_NAME] [PERSON_NAME][EMAIL_ADDRESS][DOMAIN_NAME] 07889988260 Sh…" at bounding box center [414, 105] width 104 height 253
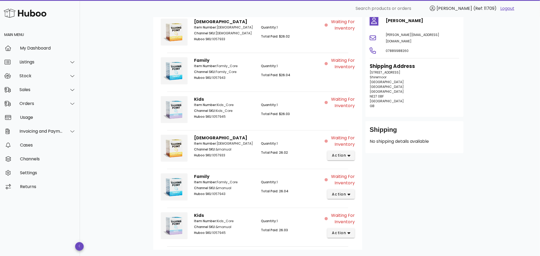
scroll to position [0, 0]
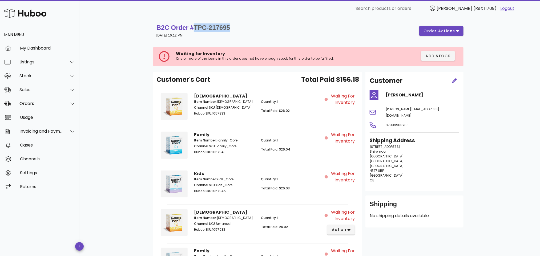
drag, startPoint x: 196, startPoint y: 26, endPoint x: 238, endPoint y: 26, distance: 42.1
click at [238, 26] on div "B2C Order # TPC-217695 [DATE] 10:12 PM order actions" at bounding box center [309, 30] width 307 height 15
copy span "TPC-217695"
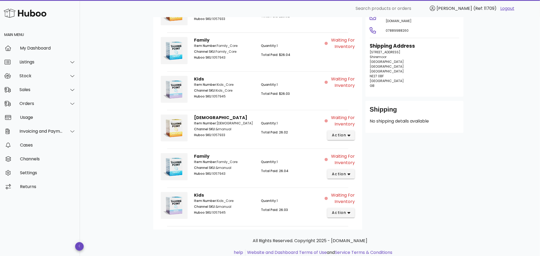
scroll to position [113, 0]
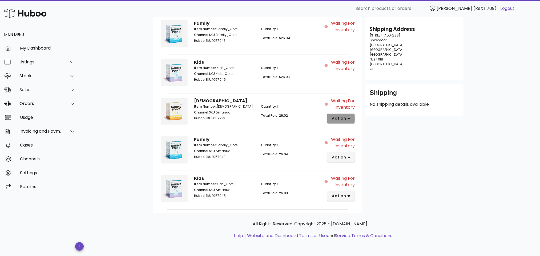
click at [347, 118] on icon "button" at bounding box center [348, 118] width 3 height 5
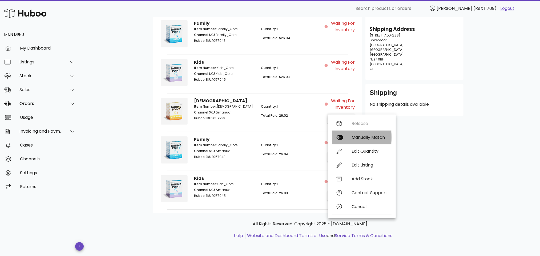
click at [358, 135] on div "Manually Match" at bounding box center [369, 137] width 36 height 5
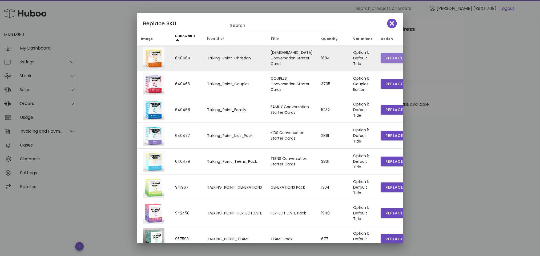
click at [385, 55] on span "Replace" at bounding box center [394, 58] width 18 height 6
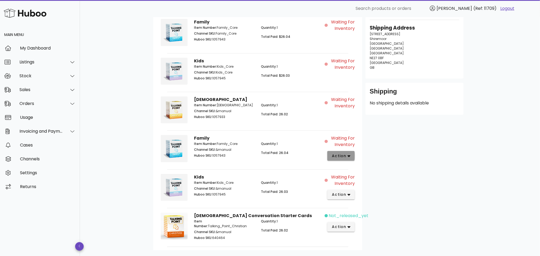
click at [346, 157] on span "action" at bounding box center [340, 156] width 19 height 6
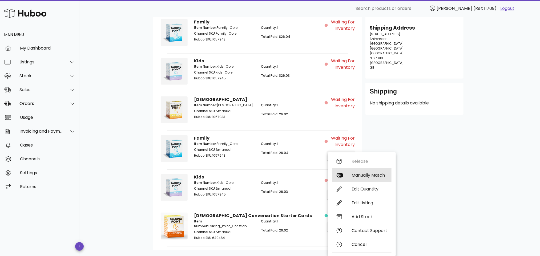
click at [365, 174] on div "Manually Match" at bounding box center [369, 175] width 36 height 5
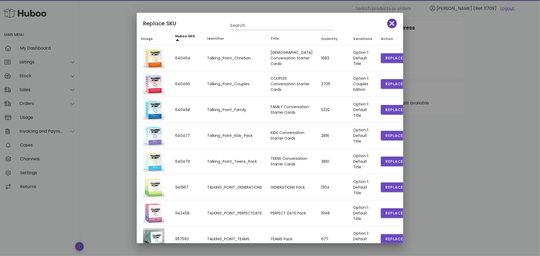
click at [390, 25] on icon "button" at bounding box center [392, 23] width 5 height 7
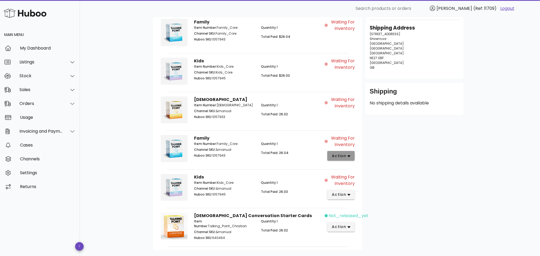
click at [341, 157] on span "action" at bounding box center [338, 156] width 15 height 6
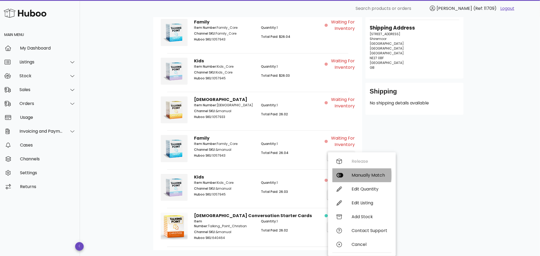
click at [360, 173] on div "Manually Match" at bounding box center [369, 175] width 36 height 5
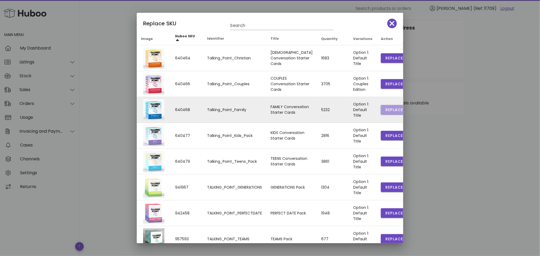
click at [385, 110] on span "Replace" at bounding box center [394, 110] width 18 height 6
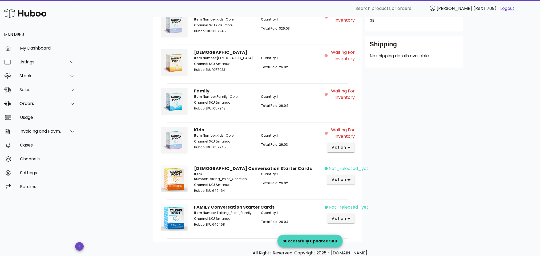
scroll to position [190, 0]
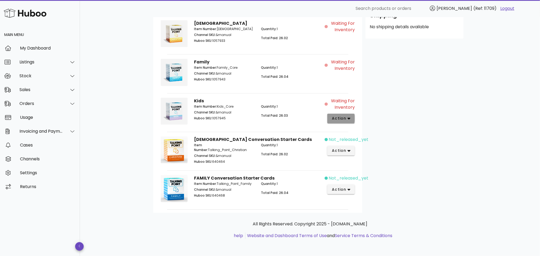
click at [340, 117] on span "action" at bounding box center [338, 119] width 15 height 6
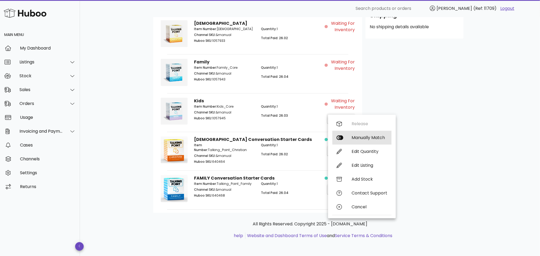
click at [362, 135] on div "Manually Match" at bounding box center [369, 137] width 36 height 5
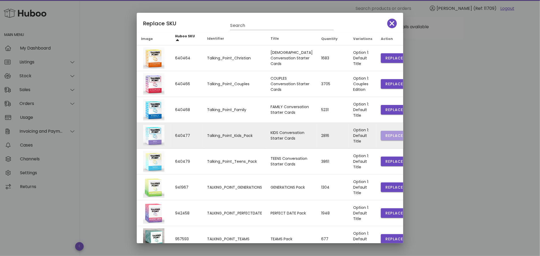
click at [385, 134] on span "Replace" at bounding box center [394, 136] width 18 height 6
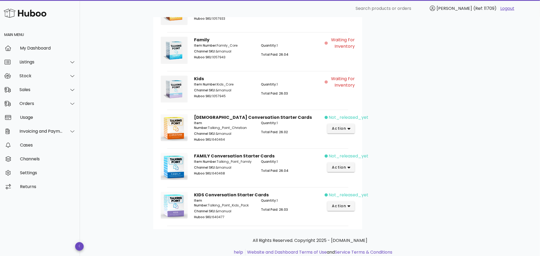
scroll to position [199, 0]
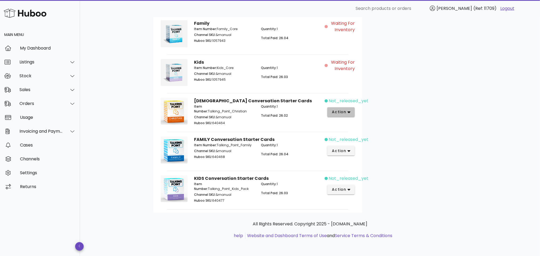
click at [351, 110] on button "action" at bounding box center [340, 112] width 27 height 10
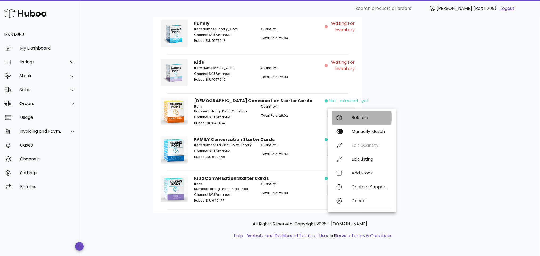
click at [363, 115] on div "Release" at bounding box center [369, 117] width 36 height 5
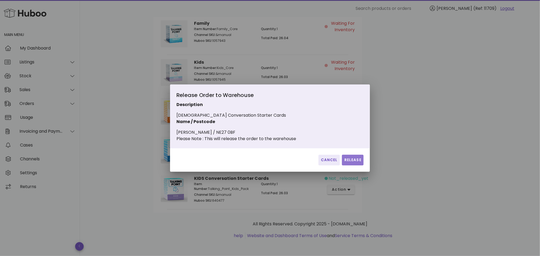
click at [354, 161] on span "Release" at bounding box center [352, 160] width 17 height 6
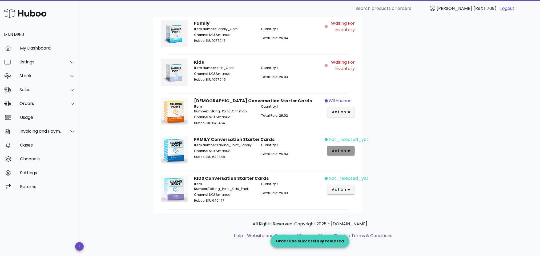
click at [340, 149] on span "action" at bounding box center [338, 151] width 15 height 6
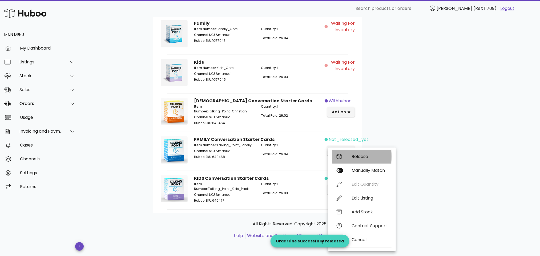
click at [353, 154] on div "Release" at bounding box center [369, 156] width 36 height 5
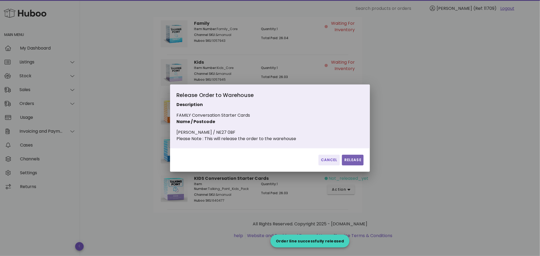
click at [356, 163] on span "Release" at bounding box center [352, 160] width 17 height 6
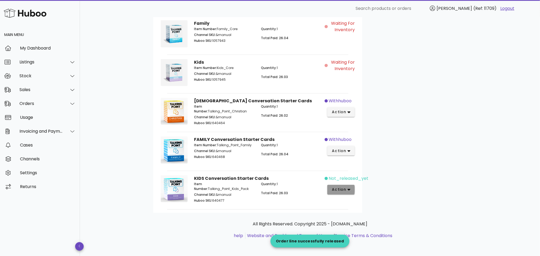
click at [347, 187] on span "action" at bounding box center [340, 190] width 19 height 6
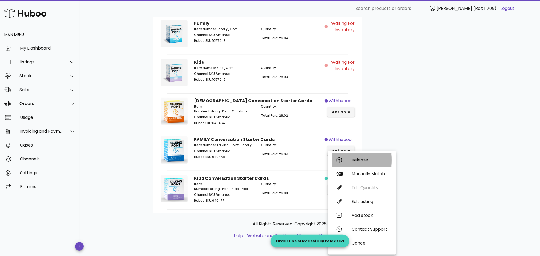
click at [360, 158] on div "Release" at bounding box center [369, 159] width 36 height 5
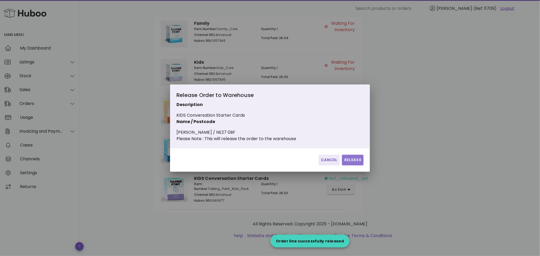
drag, startPoint x: 359, startPoint y: 161, endPoint x: 346, endPoint y: 163, distance: 13.0
click at [359, 161] on span "Release" at bounding box center [352, 160] width 17 height 6
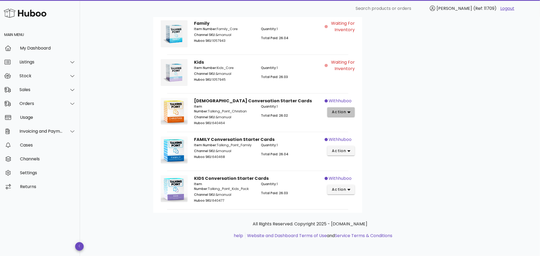
click at [351, 109] on button "action" at bounding box center [340, 112] width 27 height 10
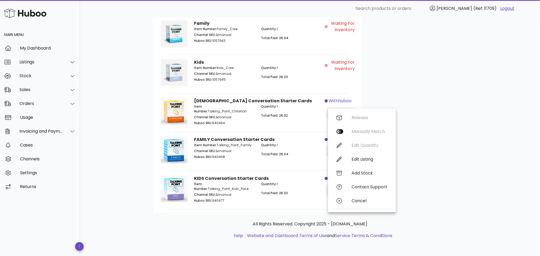
click at [420, 122] on div "Customer [PERSON_NAME] [PERSON_NAME][EMAIL_ADDRESS][DOMAIN_NAME] 07889988260 Sh…" at bounding box center [414, 28] width 104 height 369
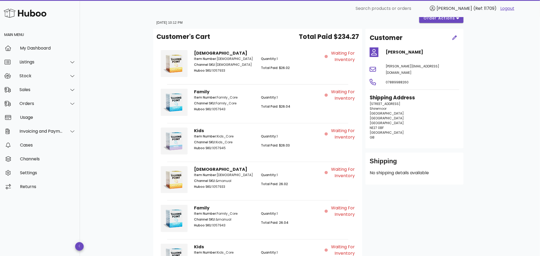
scroll to position [0, 0]
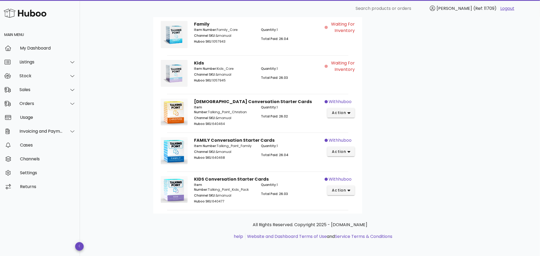
scroll to position [199, 0]
click at [409, 161] on div "Customer Ruth Morland r.morland@icloud.com 07889988260 Shipping Address 44 Mead…" at bounding box center [414, 28] width 104 height 369
click at [348, 112] on icon "button" at bounding box center [348, 113] width 3 height 2
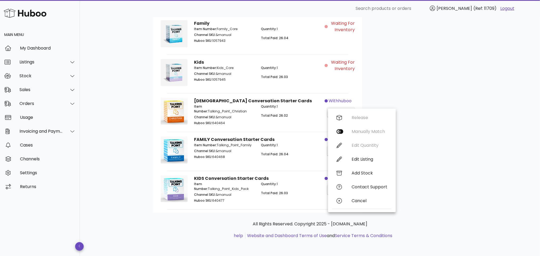
click at [425, 118] on div "Customer Ruth Morland r.morland@icloud.com 07889988260 Shipping Address 44 Mead…" at bounding box center [414, 28] width 104 height 369
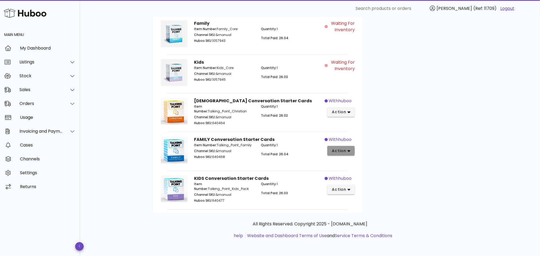
click at [349, 152] on icon "button" at bounding box center [348, 151] width 3 height 5
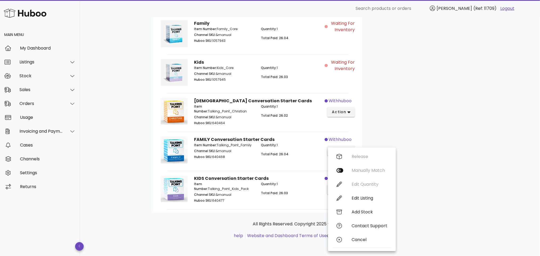
click at [413, 157] on div "Customer Ruth Morland r.morland@icloud.com 07889988260 Shipping Address 44 Mead…" at bounding box center [414, 28] width 104 height 369
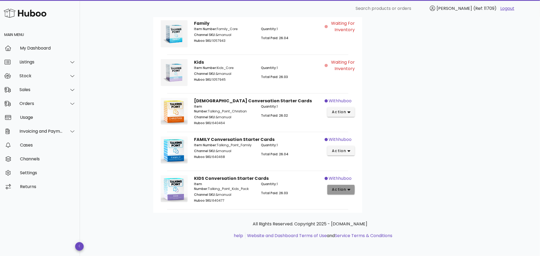
click at [347, 188] on icon "button" at bounding box center [348, 189] width 3 height 5
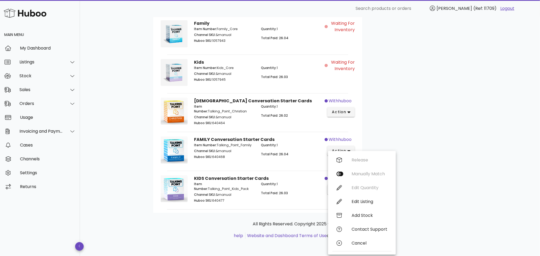
click at [413, 177] on div "Customer Ruth Morland r.morland@icloud.com 07889988260 Shipping Address 44 Mead…" at bounding box center [414, 28] width 104 height 369
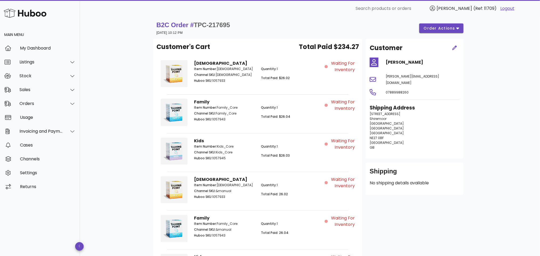
scroll to position [0, 0]
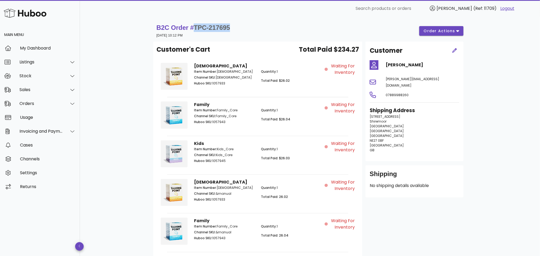
drag, startPoint x: 194, startPoint y: 28, endPoint x: 233, endPoint y: 29, distance: 38.9
click at [233, 29] on div "B2C Order # TPC-217695 14 September 2025 at 10:12 PM order actions" at bounding box center [309, 30] width 307 height 15
click at [241, 29] on div "B2C Order # TPC-217695 14 September 2025 at 10:12 PM order actions" at bounding box center [309, 30] width 307 height 15
drag, startPoint x: 232, startPoint y: 27, endPoint x: 196, endPoint y: 31, distance: 36.4
click at [196, 31] on div "B2C Order # TPC-217695 14 September 2025 at 10:12 PM order actions" at bounding box center [309, 30] width 307 height 15
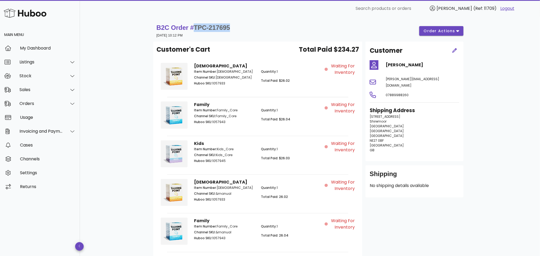
copy span "TPC-217695"
click at [54, 101] on div "Orders" at bounding box center [40, 103] width 43 height 5
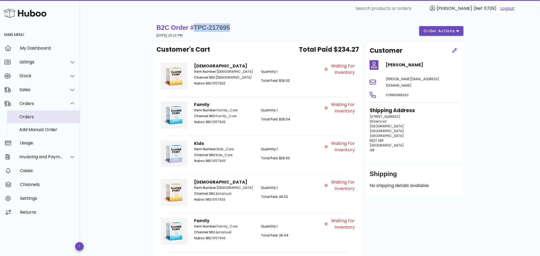
click at [45, 115] on div "Orders" at bounding box center [47, 116] width 56 height 5
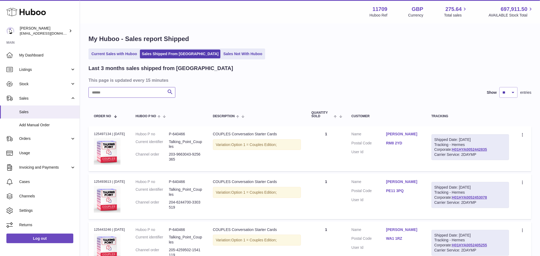
click at [133, 91] on input "text" at bounding box center [131, 92] width 87 height 11
paste input "**********"
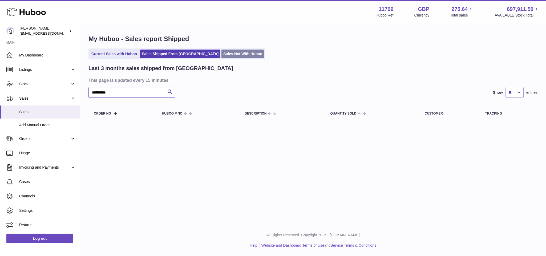
type input "**********"
click at [221, 54] on link "Sales Not With Huboo" at bounding box center [242, 54] width 43 height 9
click at [221, 51] on link "Sales Not With Huboo" at bounding box center [242, 54] width 43 height 9
click at [117, 94] on input "**********" at bounding box center [131, 92] width 87 height 11
click at [117, 93] on input "**********" at bounding box center [131, 92] width 87 height 11
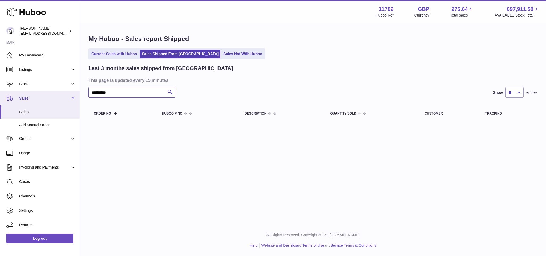
drag, startPoint x: 117, startPoint y: 93, endPoint x: 71, endPoint y: 93, distance: 46.1
click at [71, 93] on div "**********" at bounding box center [273, 128] width 546 height 256
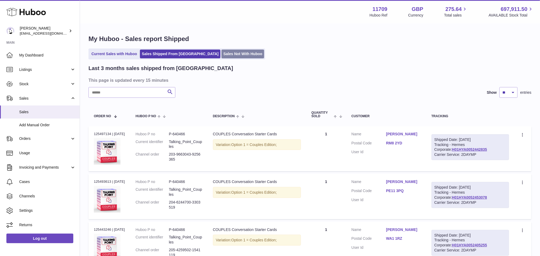
click at [222, 51] on link "Sales Not With Huboo" at bounding box center [242, 54] width 43 height 9
click at [128, 93] on input "text" at bounding box center [131, 92] width 87 height 11
paste input "**********"
type input "**********"
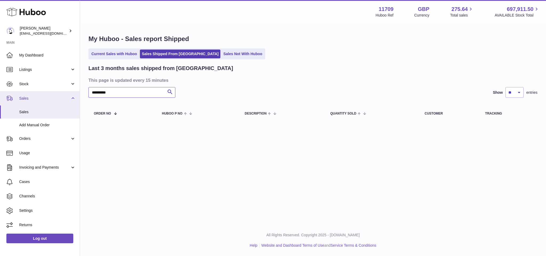
drag, startPoint x: 119, startPoint y: 93, endPoint x: 75, endPoint y: 92, distance: 44.8
click at [75, 92] on div "**********" at bounding box center [273, 128] width 546 height 256
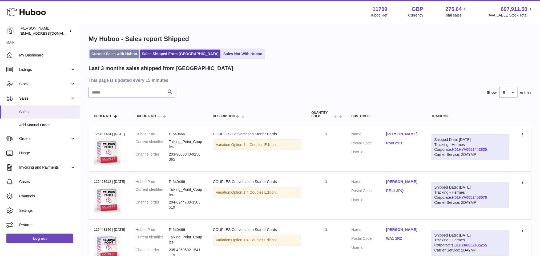
click at [109, 54] on link "Current Sales with Huboo" at bounding box center [114, 54] width 49 height 9
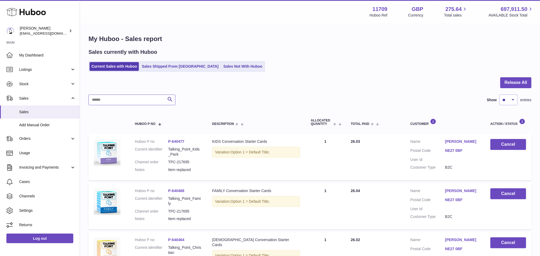
click at [103, 102] on input "text" at bounding box center [131, 100] width 87 height 11
paste input "**********"
click at [291, 70] on div "Current Sales with Huboo Sales Shipped From [GEOGRAPHIC_DATA] Sales Not With Hu…" at bounding box center [309, 66] width 443 height 11
click at [362, 73] on div "**********" at bounding box center [310, 158] width 460 height 268
click at [131, 101] on input "**********" at bounding box center [131, 100] width 87 height 11
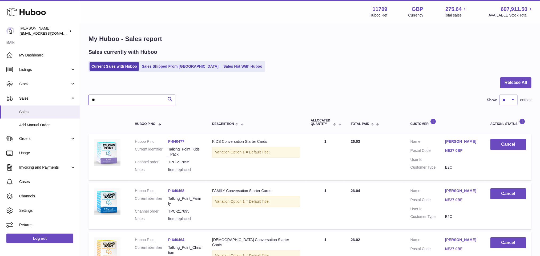
type input "*"
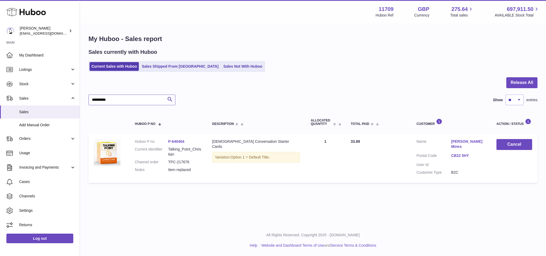
type input "**********"
drag, startPoint x: 116, startPoint y: 100, endPoint x: 78, endPoint y: 98, distance: 38.7
click at [78, 98] on div "Huboo [PERSON_NAME] [EMAIL_ADDRESS][DOMAIN_NAME] Main My Dashboard Listings Not…" at bounding box center [273, 128] width 546 height 256
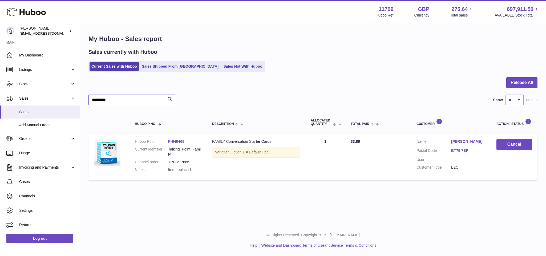
type input "**********"
click at [252, 47] on div "**********" at bounding box center [313, 109] width 466 height 170
drag, startPoint x: 118, startPoint y: 99, endPoint x: 73, endPoint y: 99, distance: 45.6
click at [73, 99] on div "Huboo [PERSON_NAME] [EMAIL_ADDRESS][DOMAIN_NAME] Main My Dashboard Listings Not…" at bounding box center [273, 128] width 546 height 256
paste input "**********"
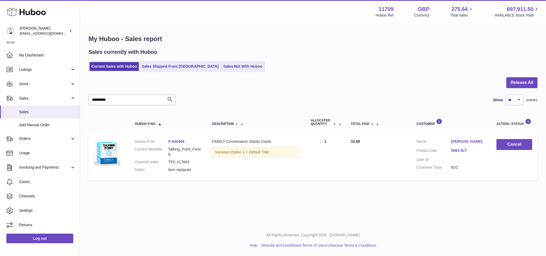
click at [278, 62] on div "Current Sales with Huboo Sales Shipped From [GEOGRAPHIC_DATA] Sales Not With Hu…" at bounding box center [312, 66] width 449 height 11
drag, startPoint x: 115, startPoint y: 102, endPoint x: 81, endPoint y: 103, distance: 34.4
click at [81, 103] on div "**********" at bounding box center [313, 109] width 466 height 170
paste input "text"
click at [303, 189] on div "**********" at bounding box center [313, 109] width 466 height 170
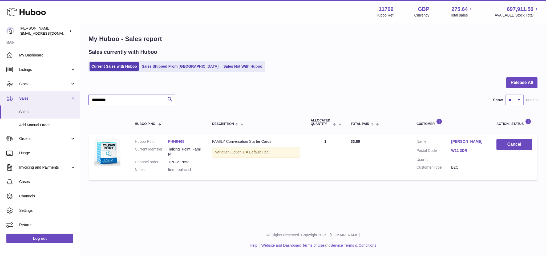
drag, startPoint x: 131, startPoint y: 98, endPoint x: 66, endPoint y: 94, distance: 64.9
click at [66, 94] on div "Huboo Ben Jones admin@talkingpointcards.com Main My Dashboard Listings Not with…" at bounding box center [273, 128] width 546 height 256
paste input "text"
drag, startPoint x: 119, startPoint y: 100, endPoint x: 60, endPoint y: 96, distance: 58.5
click at [61, 96] on div "Huboo Ben Jones admin@talkingpointcards.com Main My Dashboard Listings Not with…" at bounding box center [273, 128] width 546 height 256
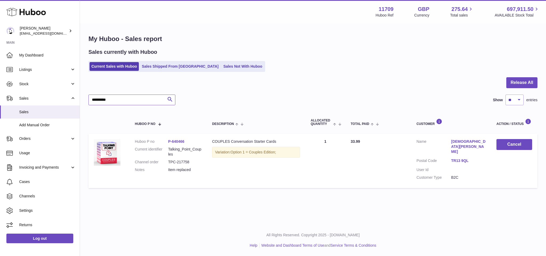
paste input "text"
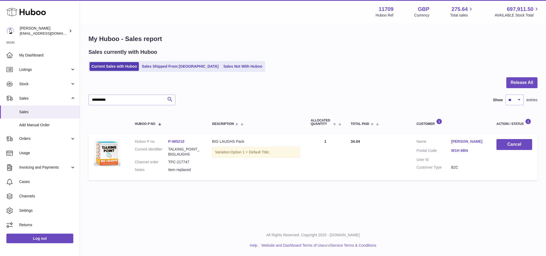
click at [270, 193] on div "**********" at bounding box center [313, 112] width 466 height 225
drag, startPoint x: 122, startPoint y: 101, endPoint x: 74, endPoint y: 95, distance: 48.8
click at [74, 95] on div "Huboo Ben Jones admin@talkingpointcards.com Main My Dashboard Listings Not with…" at bounding box center [273, 128] width 546 height 256
paste input "text"
click at [238, 198] on div "**********" at bounding box center [313, 112] width 466 height 225
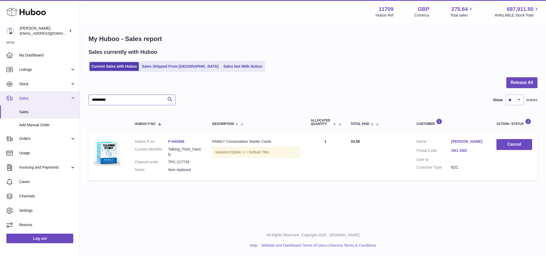
drag, startPoint x: 127, startPoint y: 99, endPoint x: 44, endPoint y: 97, distance: 82.4
click at [44, 97] on div "Huboo Ben Jones admin@talkingpointcards.com Main My Dashboard Listings Not with…" at bounding box center [273, 128] width 546 height 256
paste input "text"
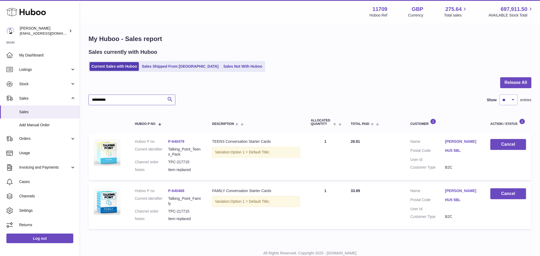
type input "**********"
click at [308, 90] on div at bounding box center [309, 85] width 443 height 17
click at [105, 203] on img at bounding box center [107, 201] width 27 height 27
drag, startPoint x: 171, startPoint y: 203, endPoint x: 166, endPoint y: 202, distance: 4.3
click at [166, 202] on dl "Huboo P no P-640468 Current identifier Talking_Point_Family Channel order TPC-2…" at bounding box center [168, 206] width 67 height 36
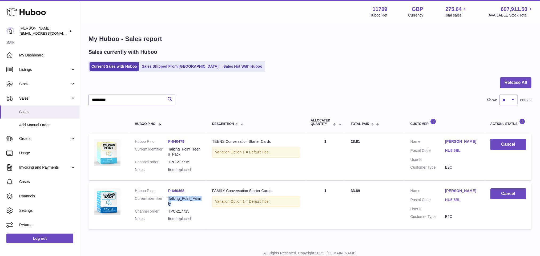
copy dl "Talking_Point_Family"
click at [196, 86] on div at bounding box center [309, 85] width 443 height 17
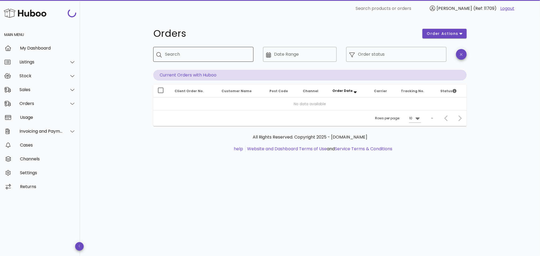
click at [176, 52] on input "Search" at bounding box center [207, 54] width 84 height 9
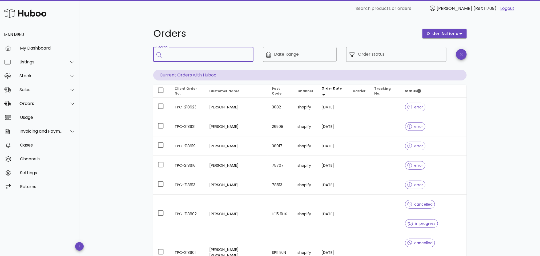
paste input "**********"
type input "**********"
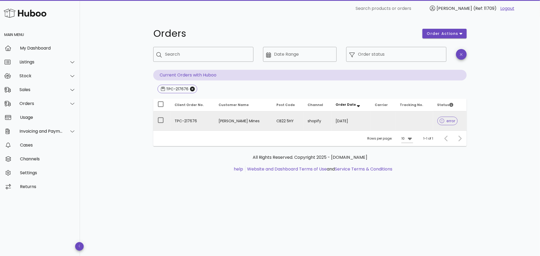
click at [206, 119] on td "TPC-217676" at bounding box center [192, 120] width 44 height 19
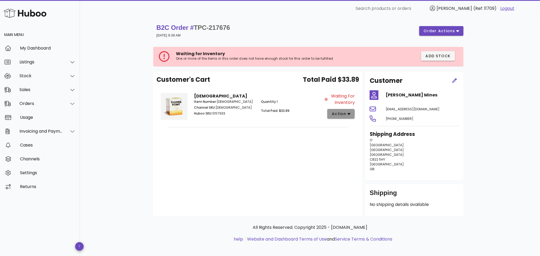
click at [353, 112] on button "action" at bounding box center [340, 114] width 27 height 10
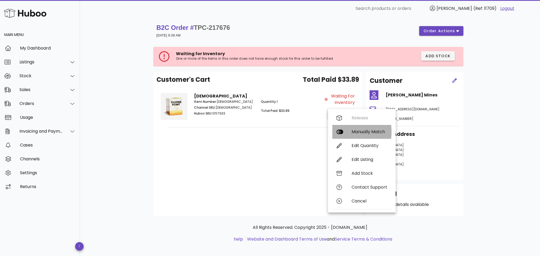
click at [352, 129] on div "Manually Match" at bounding box center [369, 131] width 36 height 5
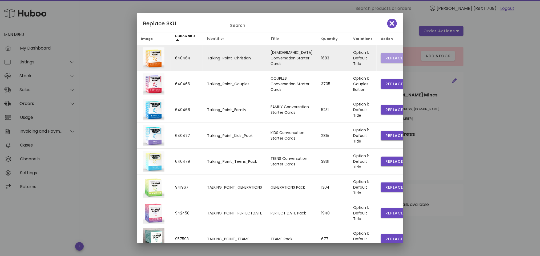
click at [384, 55] on button "Replace" at bounding box center [394, 58] width 27 height 10
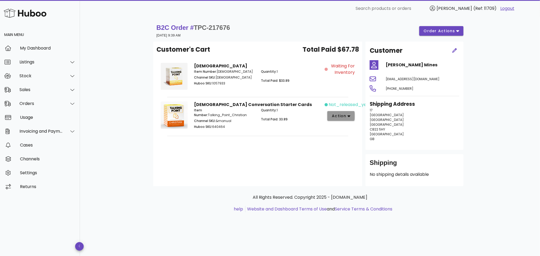
click at [345, 115] on span "action" at bounding box center [338, 116] width 15 height 6
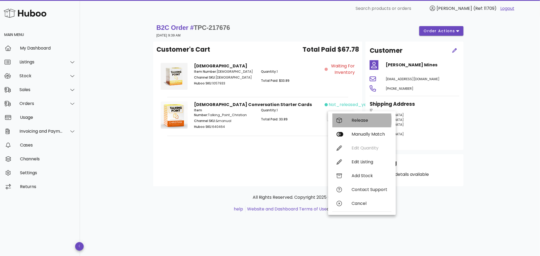
click at [344, 119] on div "Release" at bounding box center [361, 120] width 59 height 14
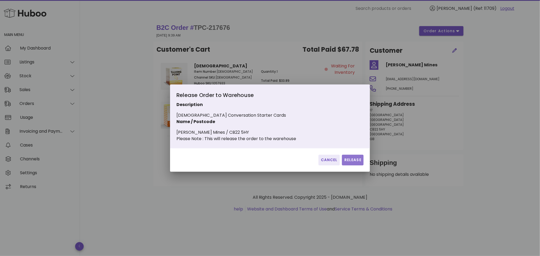
click at [348, 161] on span "Release" at bounding box center [352, 160] width 17 height 6
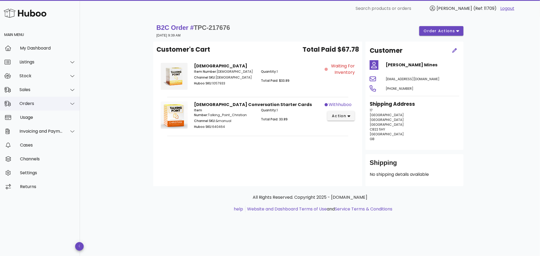
click at [72, 102] on icon at bounding box center [72, 103] width 4 height 5
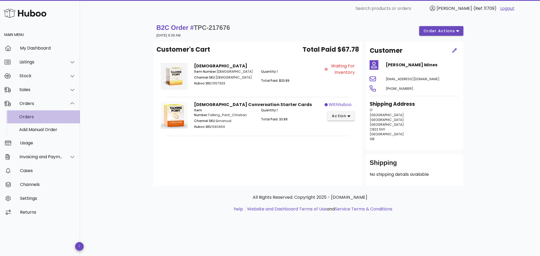
click at [58, 118] on div "Orders" at bounding box center [47, 116] width 56 height 5
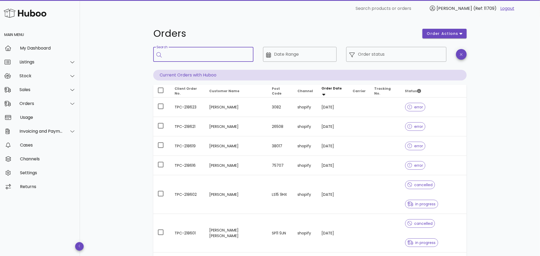
click at [193, 53] on input "Search" at bounding box center [207, 54] width 84 height 9
paste input "**********"
type input "**********"
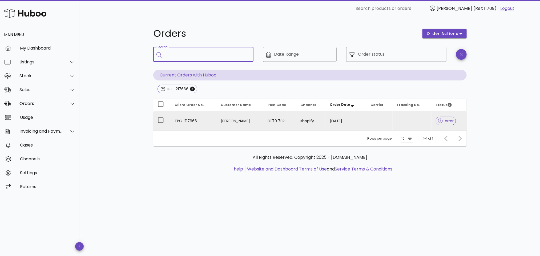
click at [203, 122] on td "TPC-217666" at bounding box center [193, 120] width 46 height 19
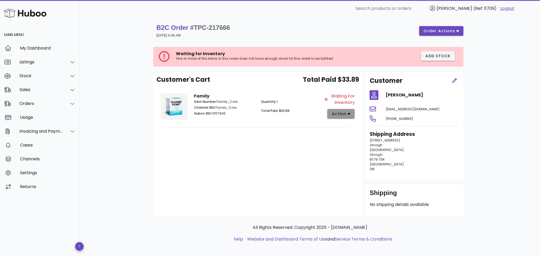
click at [338, 114] on span "action" at bounding box center [338, 114] width 15 height 6
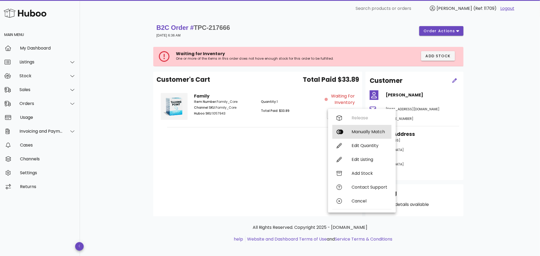
click at [353, 131] on div "Manually Match" at bounding box center [369, 131] width 36 height 5
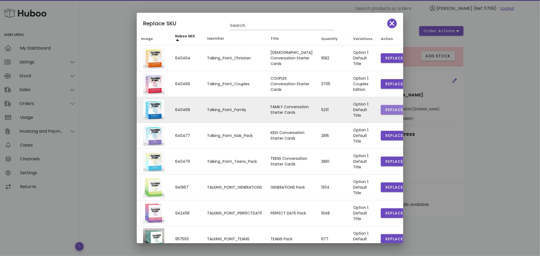
click at [386, 107] on span "Replace" at bounding box center [394, 110] width 18 height 6
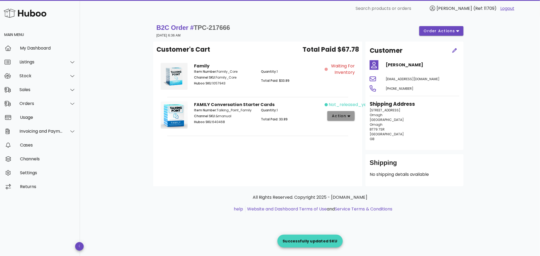
click at [331, 118] on button "action" at bounding box center [340, 116] width 27 height 10
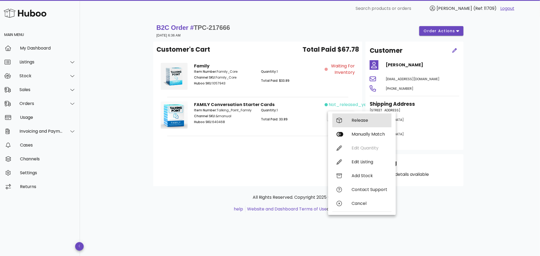
click at [350, 118] on div "Release" at bounding box center [361, 120] width 59 height 14
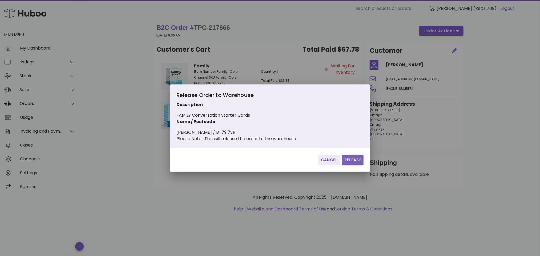
click at [348, 159] on button "Release" at bounding box center [353, 160] width 22 height 11
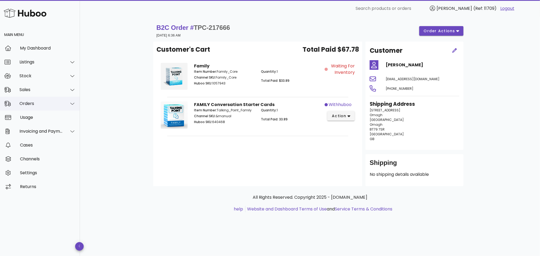
drag, startPoint x: 34, startPoint y: 100, endPoint x: 36, endPoint y: 103, distance: 3.6
click at [34, 100] on div "Orders" at bounding box center [40, 104] width 80 height 14
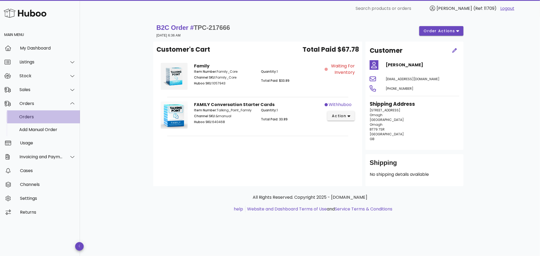
click at [48, 117] on div "Orders" at bounding box center [47, 116] width 56 height 5
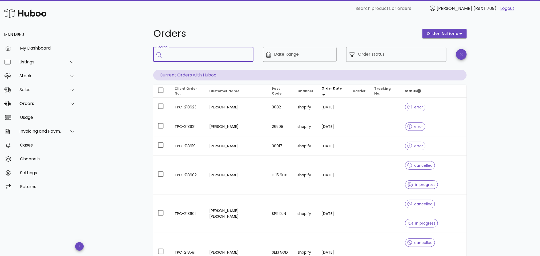
click at [186, 53] on input "Search" at bounding box center [207, 54] width 84 height 9
paste input "**********"
type input "**********"
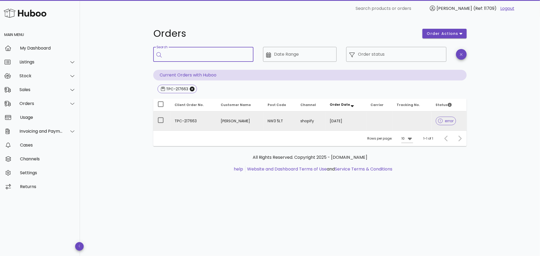
click at [214, 117] on td "TPC-217663" at bounding box center [193, 120] width 46 height 19
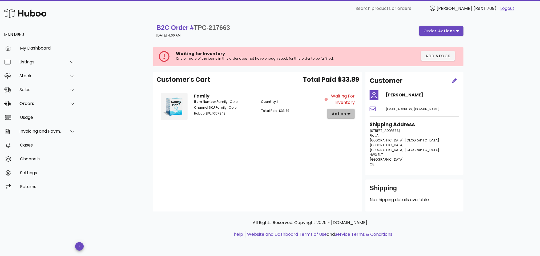
click at [343, 112] on span "action" at bounding box center [338, 114] width 15 height 6
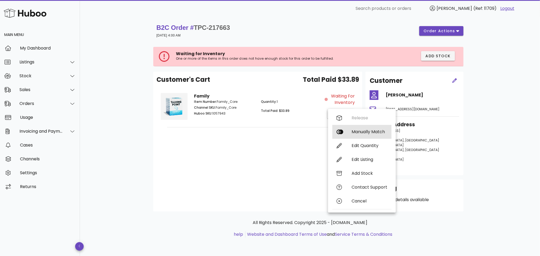
click at [352, 133] on div "Manually Match" at bounding box center [369, 131] width 36 height 5
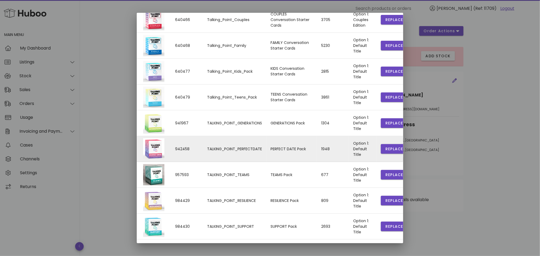
scroll to position [77, 0]
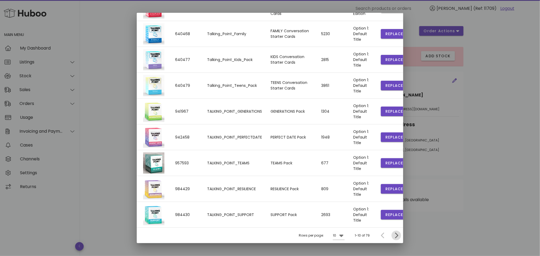
click at [393, 235] on icon "Next page" at bounding box center [396, 235] width 6 height 6
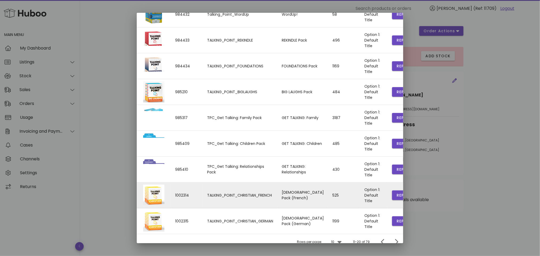
scroll to position [83, 0]
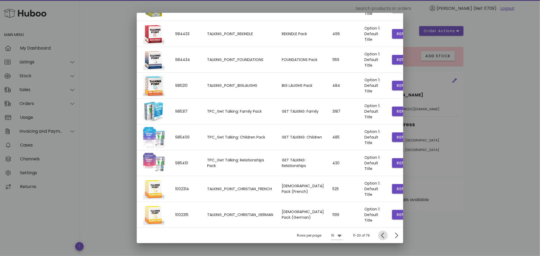
click at [381, 236] on icon "Previous page" at bounding box center [382, 236] width 3 height 6
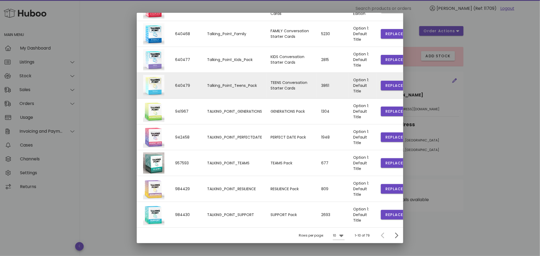
scroll to position [0, 0]
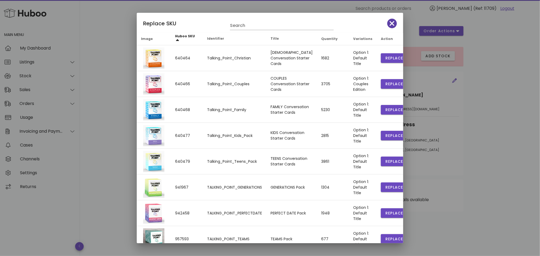
click at [390, 22] on icon "button" at bounding box center [392, 23] width 5 height 5
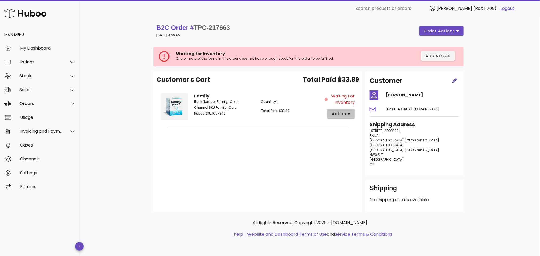
click at [340, 113] on span "action" at bounding box center [338, 114] width 15 height 6
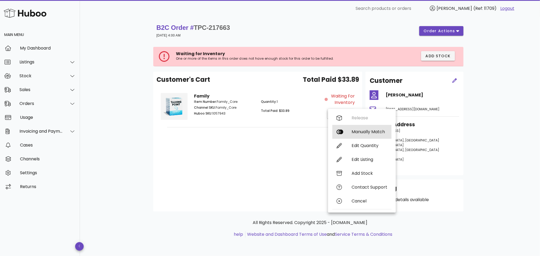
click at [353, 131] on div "Manually Match" at bounding box center [369, 131] width 36 height 5
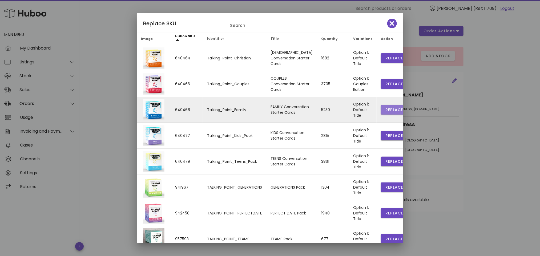
click at [385, 109] on span "Replace" at bounding box center [394, 110] width 18 height 6
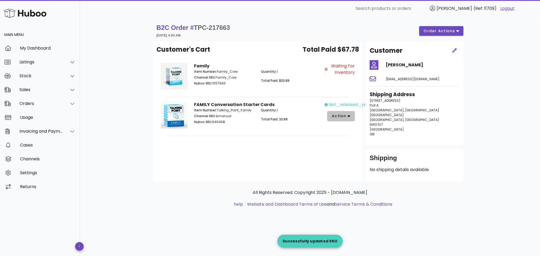
click at [341, 115] on span "action" at bounding box center [338, 116] width 15 height 6
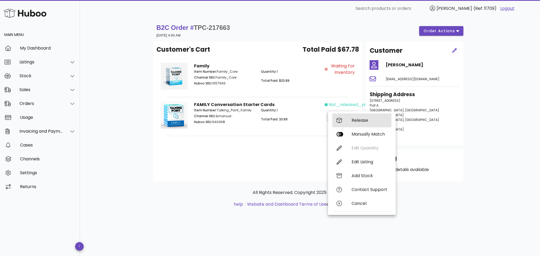
click at [353, 120] on div "Release" at bounding box center [369, 120] width 36 height 5
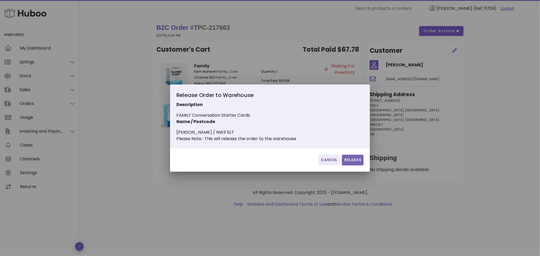
click at [354, 161] on span "Release" at bounding box center [352, 160] width 17 height 6
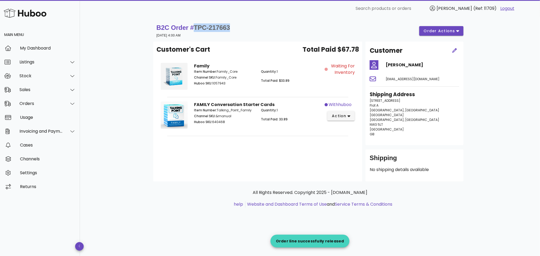
drag, startPoint x: 234, startPoint y: 28, endPoint x: 196, endPoint y: 29, distance: 38.4
click at [196, 29] on div "B2C Order # TPC-217663 14 September 2025 at 4:00 AM order actions" at bounding box center [309, 30] width 307 height 15
copy span "TPC-217663"
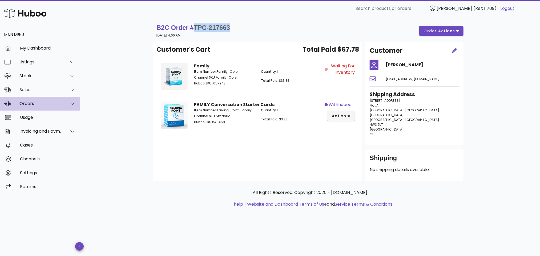
click at [43, 102] on div "Orders" at bounding box center [40, 103] width 43 height 5
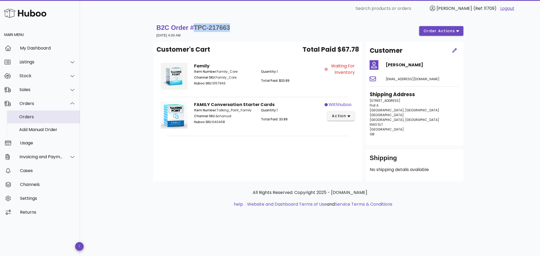
click at [45, 114] on div "Orders" at bounding box center [47, 116] width 56 height 5
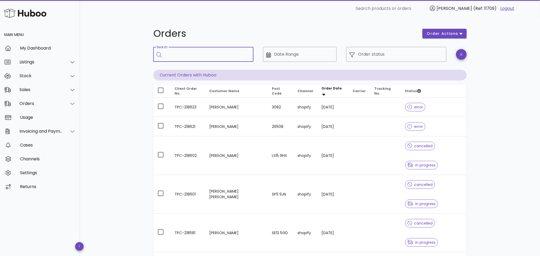
click at [184, 55] on input "Search" at bounding box center [207, 54] width 84 height 9
paste input "**********"
type input "**********"
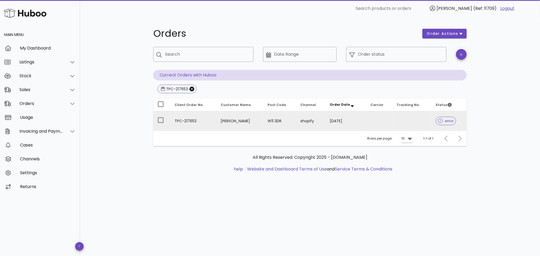
click at [203, 116] on td "TPC-217653" at bounding box center [193, 120] width 46 height 19
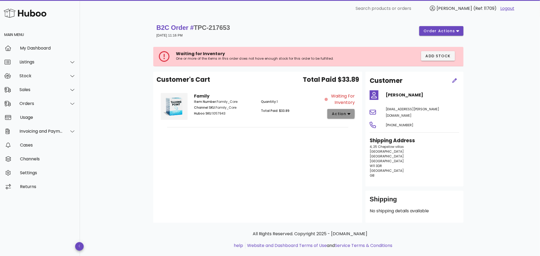
click at [348, 113] on icon "button" at bounding box center [348, 113] width 3 height 5
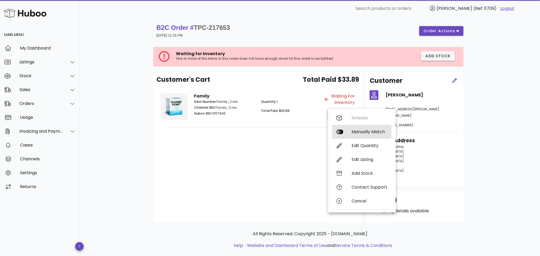
click at [351, 131] on div "Manually Match" at bounding box center [361, 132] width 59 height 14
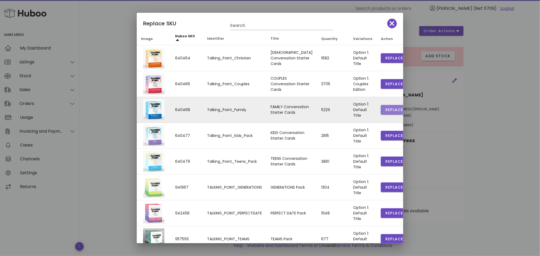
click at [385, 109] on span "Replace" at bounding box center [394, 110] width 18 height 6
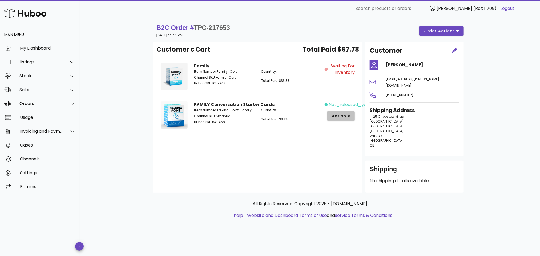
click at [348, 114] on icon "button" at bounding box center [348, 116] width 3 height 5
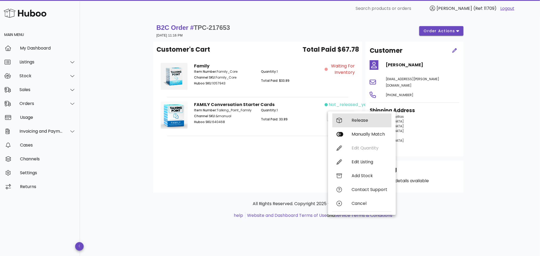
click at [354, 117] on div "Release" at bounding box center [361, 120] width 59 height 14
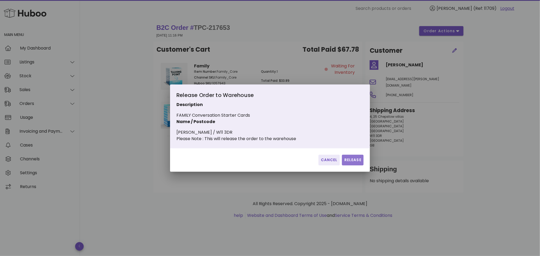
click at [351, 161] on span "Release" at bounding box center [352, 160] width 17 height 6
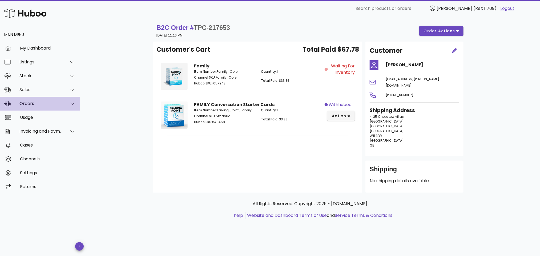
click at [40, 101] on div "Orders" at bounding box center [40, 103] width 43 height 5
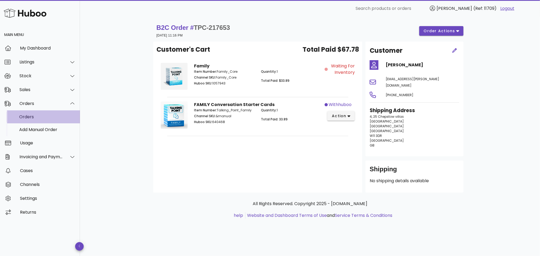
click at [46, 116] on div "Orders" at bounding box center [47, 116] width 56 height 5
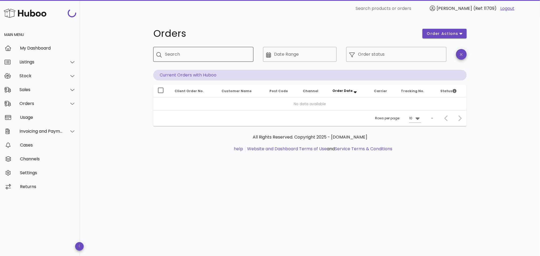
click at [192, 51] on input "Search" at bounding box center [207, 54] width 84 height 9
paste input "**********"
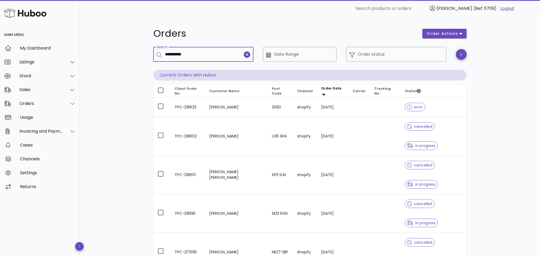
type input "**********"
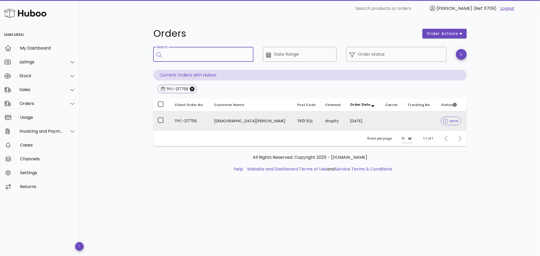
click at [228, 121] on td "[DEMOGRAPHIC_DATA][PERSON_NAME]" at bounding box center [251, 120] width 83 height 19
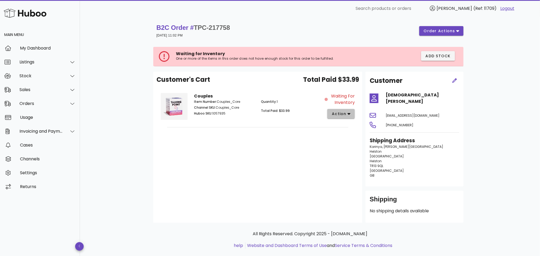
click at [343, 111] on span "action" at bounding box center [338, 114] width 15 height 6
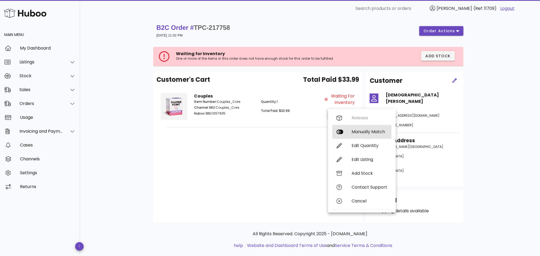
click at [353, 129] on div "Manually Match" at bounding box center [369, 131] width 36 height 5
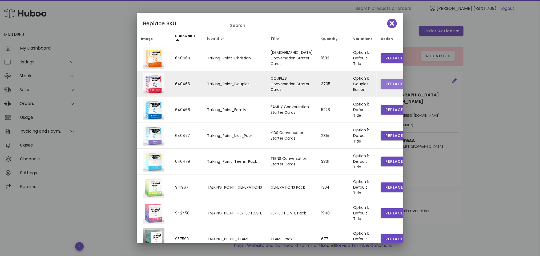
click at [385, 82] on span "Replace" at bounding box center [394, 84] width 18 height 6
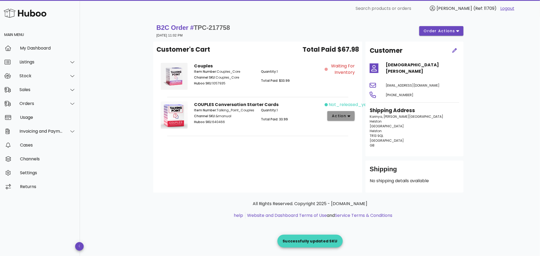
click at [341, 116] on span "action" at bounding box center [338, 116] width 15 height 6
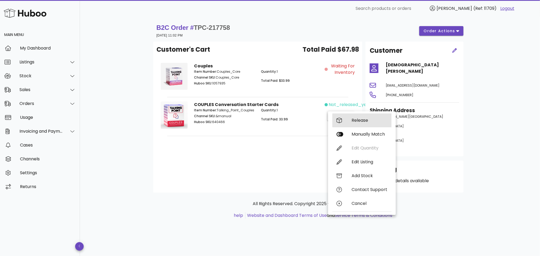
click at [352, 120] on div "Release" at bounding box center [369, 120] width 36 height 5
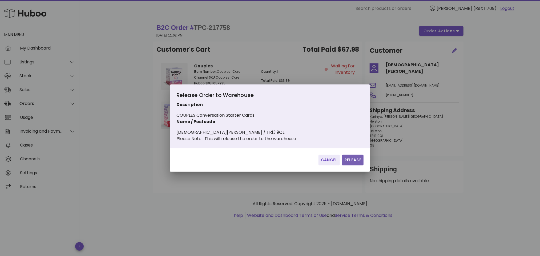
click at [354, 162] on span "Release" at bounding box center [352, 160] width 17 height 6
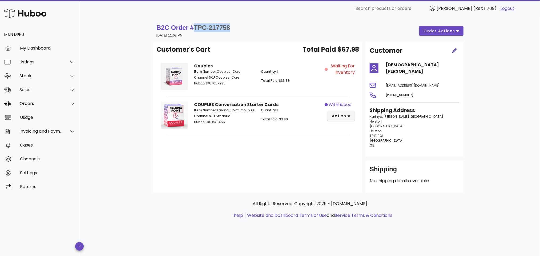
drag, startPoint x: 234, startPoint y: 26, endPoint x: 195, endPoint y: 26, distance: 38.9
click at [195, 26] on div "B2C Order # TPC-217758 15 September 2025 at 11:02 PM order actions" at bounding box center [309, 30] width 307 height 15
copy span "TPC-217758"
click at [47, 87] on div "Sales" at bounding box center [40, 89] width 43 height 5
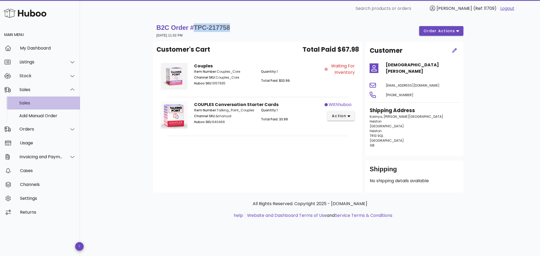
click at [40, 107] on div "Sales" at bounding box center [47, 102] width 56 height 11
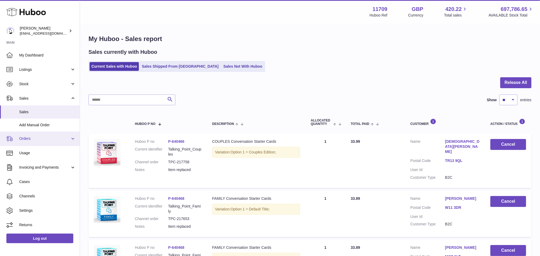
click at [30, 142] on link "Orders" at bounding box center [40, 139] width 80 height 14
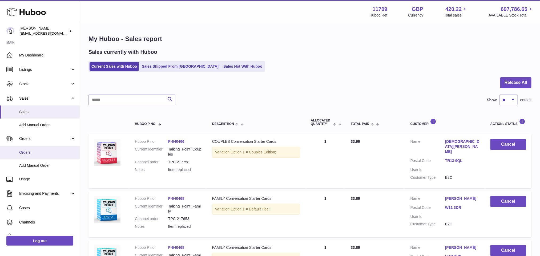
click at [34, 152] on span "Orders" at bounding box center [47, 152] width 56 height 5
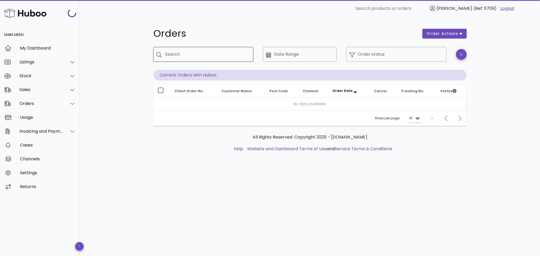
click at [190, 58] on input "Search" at bounding box center [207, 54] width 84 height 9
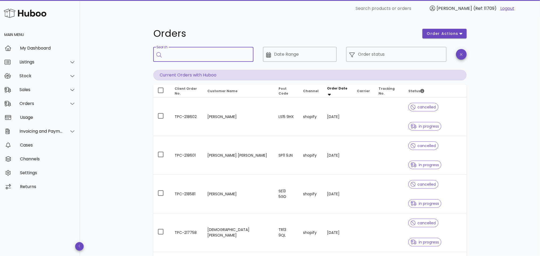
paste input "**********"
type input "**********"
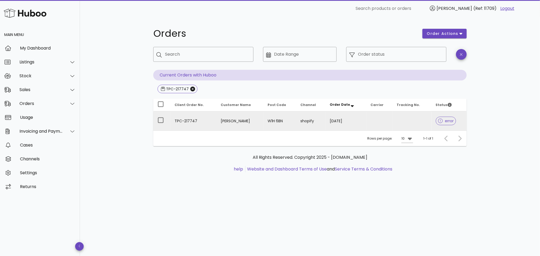
click at [216, 117] on td "[PERSON_NAME]" at bounding box center [239, 120] width 47 height 19
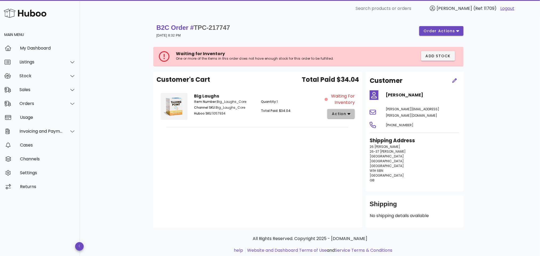
click at [336, 114] on span "action" at bounding box center [338, 114] width 15 height 6
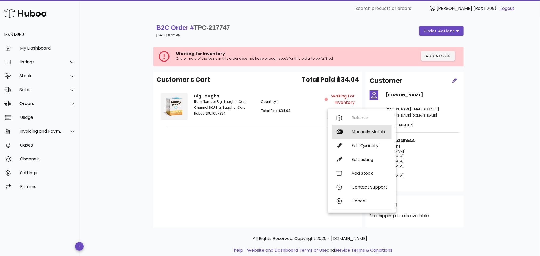
click at [352, 132] on div "Manually Match" at bounding box center [369, 131] width 36 height 5
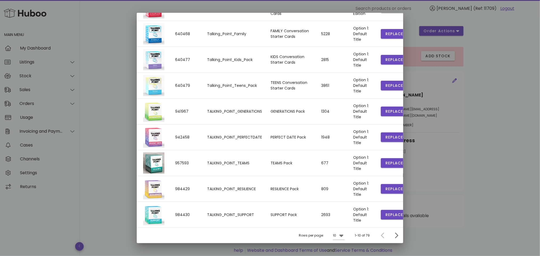
scroll to position [77, 0]
click at [393, 233] on icon "Next page" at bounding box center [396, 235] width 6 height 6
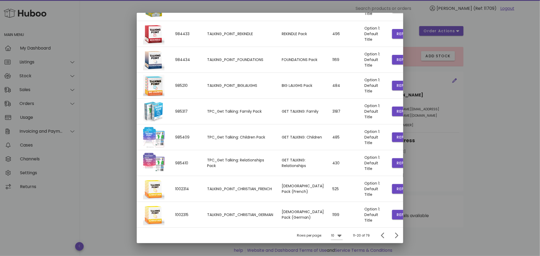
scroll to position [0, 9]
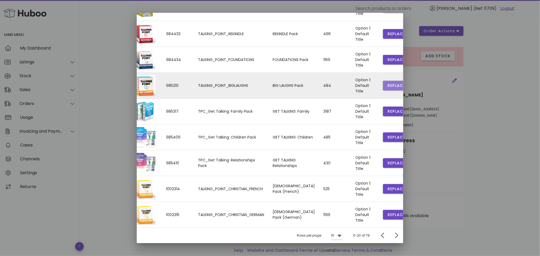
click at [387, 83] on span "Replace" at bounding box center [396, 86] width 18 height 6
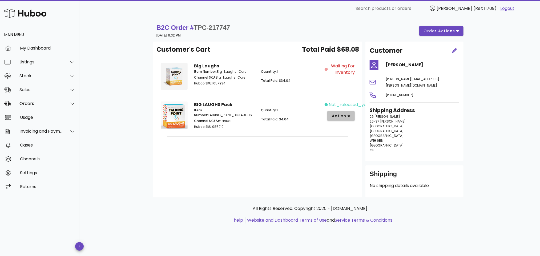
click at [340, 113] on span "action" at bounding box center [338, 116] width 15 height 6
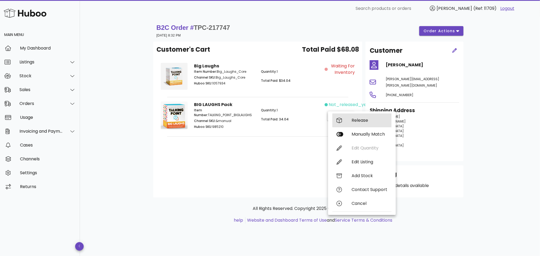
click at [357, 119] on div "Release" at bounding box center [369, 120] width 36 height 5
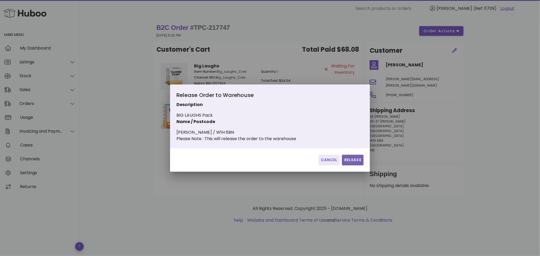
click at [346, 161] on span "Release" at bounding box center [352, 160] width 17 height 6
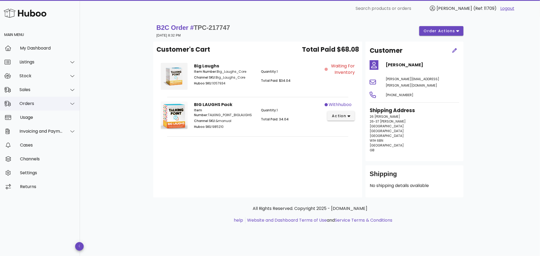
click at [47, 102] on div "Orders" at bounding box center [40, 103] width 43 height 5
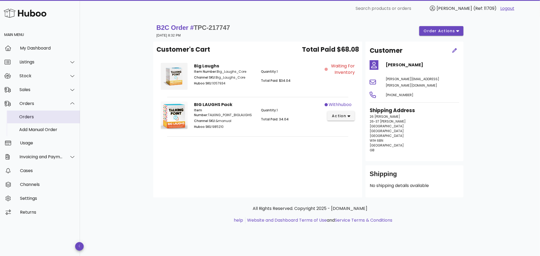
click at [49, 118] on div "Orders" at bounding box center [47, 116] width 56 height 5
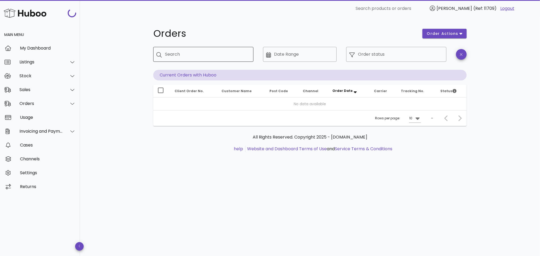
click at [179, 55] on div "Search" at bounding box center [207, 54] width 84 height 15
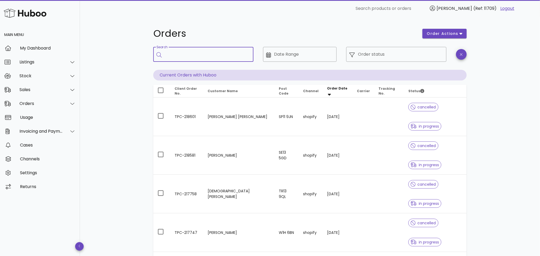
paste input "**********"
type input "**********"
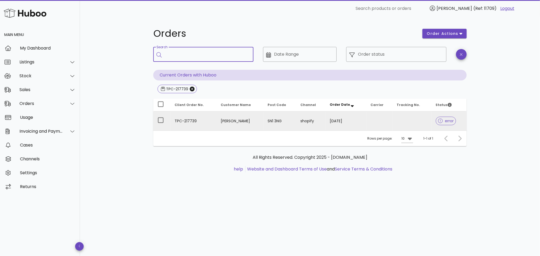
click at [200, 119] on td "TPC-217739" at bounding box center [193, 120] width 46 height 19
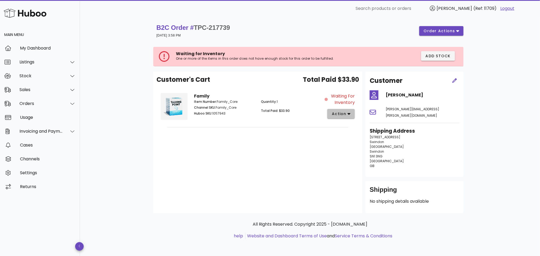
click at [339, 112] on span "action" at bounding box center [338, 114] width 15 height 6
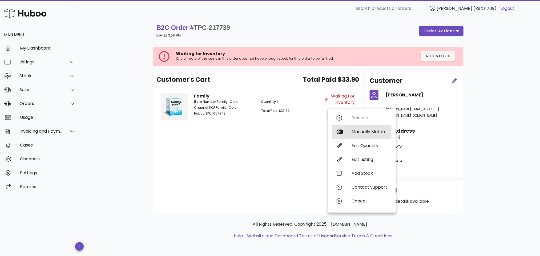
click at [356, 131] on div "Manually Match" at bounding box center [369, 131] width 36 height 5
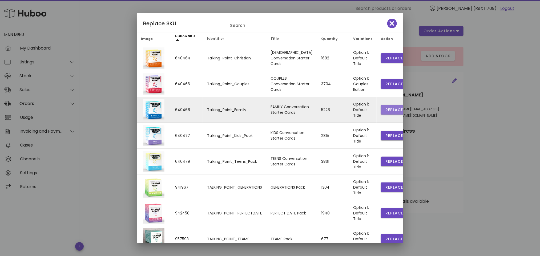
click at [385, 109] on span "Replace" at bounding box center [394, 110] width 18 height 6
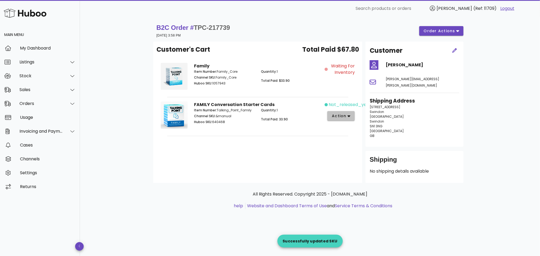
click at [343, 116] on span "action" at bounding box center [338, 116] width 15 height 6
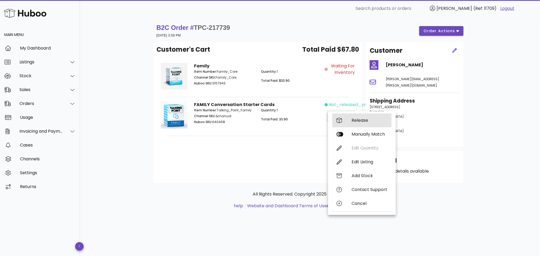
click at [354, 119] on div "Release" at bounding box center [369, 120] width 36 height 5
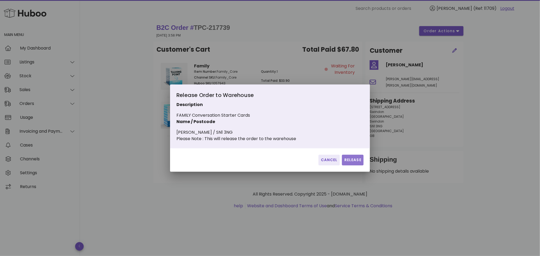
drag, startPoint x: 361, startPoint y: 161, endPoint x: 299, endPoint y: 171, distance: 62.6
click at [360, 161] on span "Release" at bounding box center [352, 160] width 17 height 6
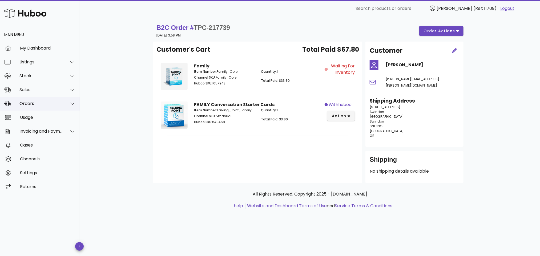
click at [39, 105] on div "Orders" at bounding box center [40, 103] width 43 height 5
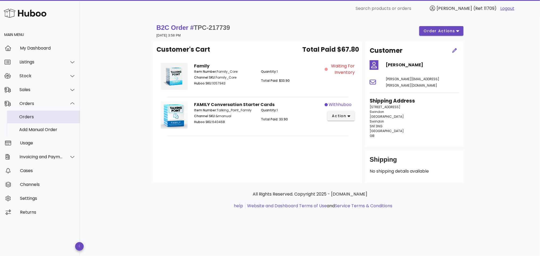
click at [43, 117] on div "Orders" at bounding box center [47, 116] width 56 height 5
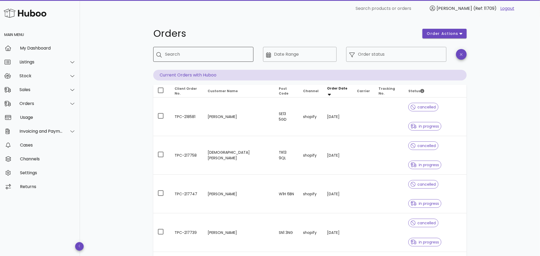
click at [208, 53] on input "Search" at bounding box center [207, 54] width 84 height 9
paste input "**********"
type input "**********"
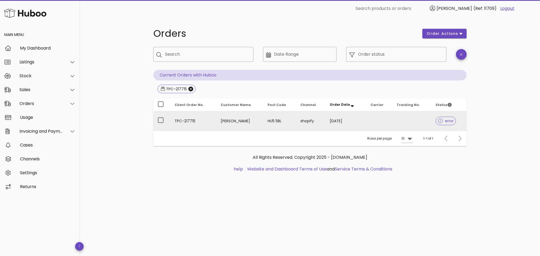
click at [218, 124] on td "[PERSON_NAME]" at bounding box center [239, 120] width 47 height 19
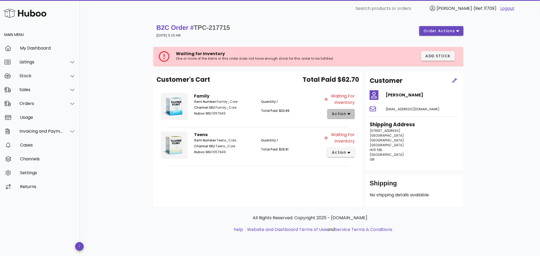
click at [348, 113] on icon "button" at bounding box center [348, 113] width 3 height 5
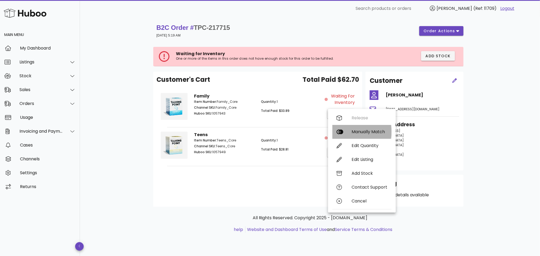
click at [357, 131] on div "Manually Match" at bounding box center [369, 131] width 36 height 5
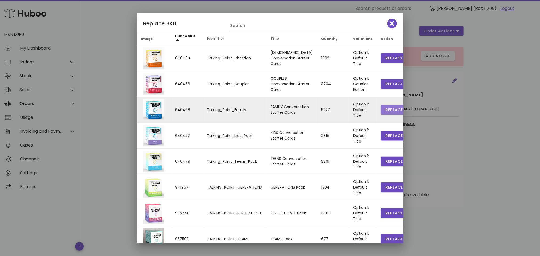
click at [385, 108] on span "Replace" at bounding box center [394, 110] width 18 height 6
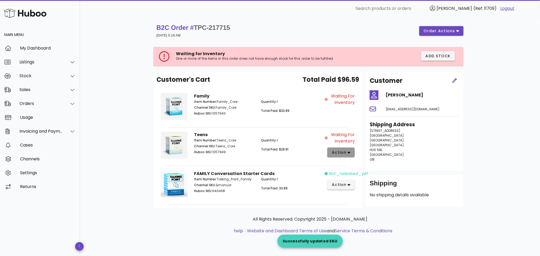
click at [346, 153] on span "action" at bounding box center [340, 153] width 19 height 6
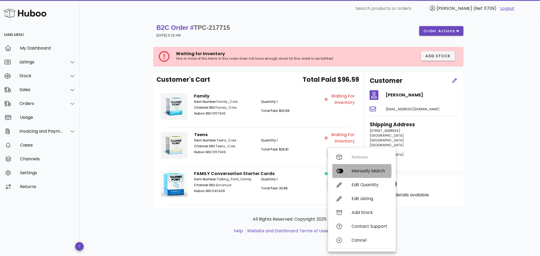
click at [356, 171] on div "Manually Match" at bounding box center [369, 170] width 36 height 5
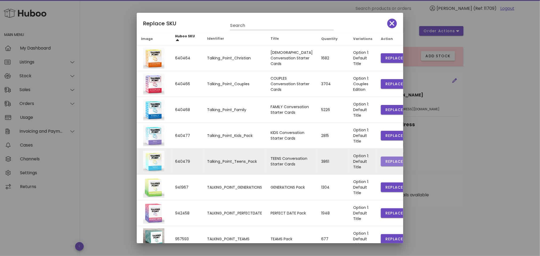
click at [385, 161] on span "Replace" at bounding box center [394, 162] width 18 height 6
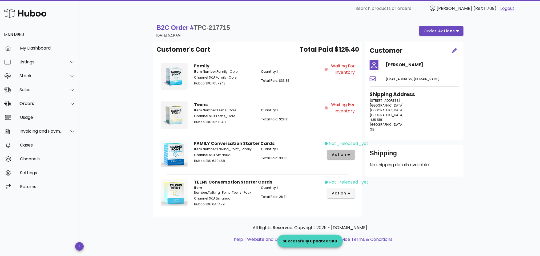
click at [340, 154] on span "action" at bounding box center [338, 155] width 15 height 6
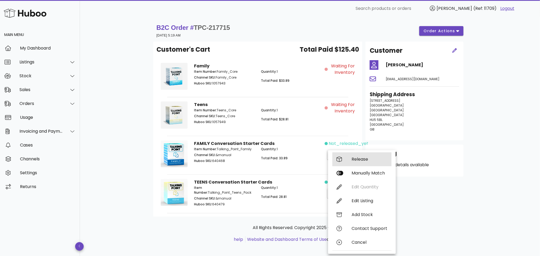
click at [354, 157] on div "Release" at bounding box center [369, 159] width 36 height 5
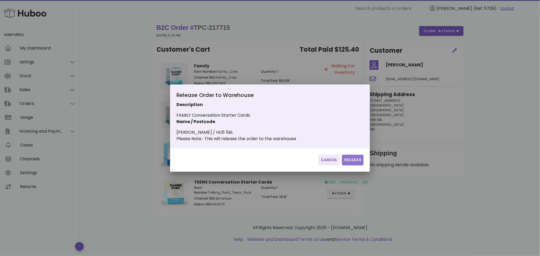
click at [355, 161] on span "Release" at bounding box center [352, 160] width 17 height 6
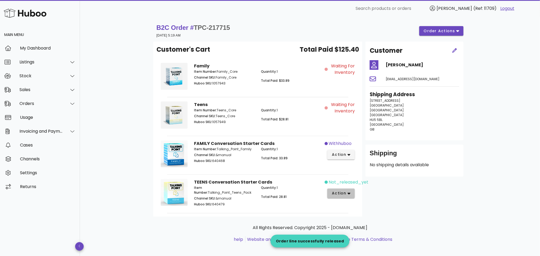
click at [341, 194] on span "action" at bounding box center [338, 193] width 15 height 6
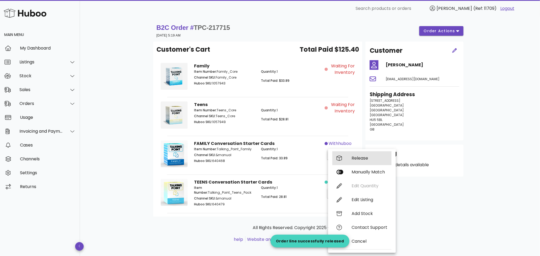
click at [360, 156] on div "Release" at bounding box center [369, 158] width 36 height 5
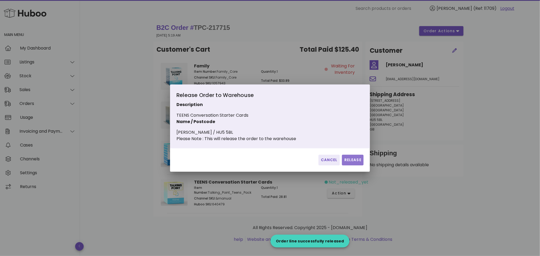
click at [349, 162] on span "Release" at bounding box center [352, 160] width 17 height 6
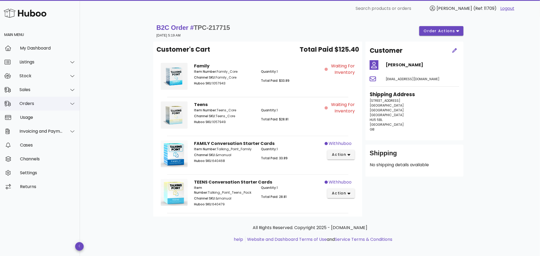
click at [59, 102] on div "Orders" at bounding box center [40, 103] width 43 height 5
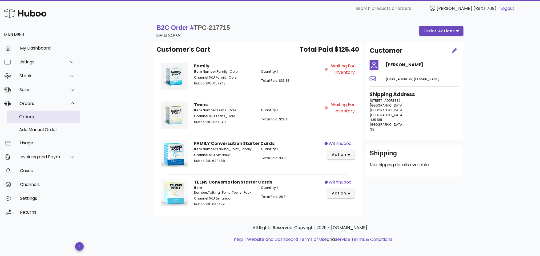
click at [32, 116] on div "Orders" at bounding box center [47, 116] width 56 height 5
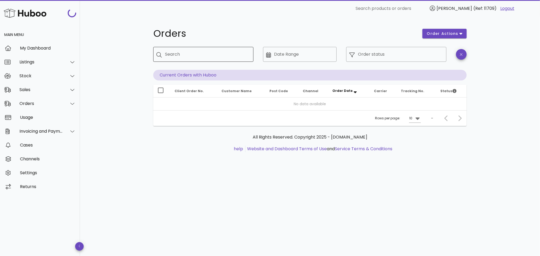
click at [209, 52] on input "Search" at bounding box center [207, 54] width 84 height 9
paste input "**********"
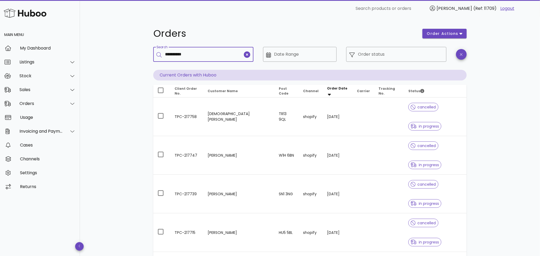
type input "**********"
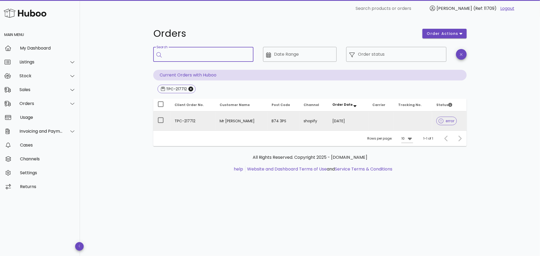
click at [203, 123] on td "TPC-217712" at bounding box center [192, 120] width 45 height 19
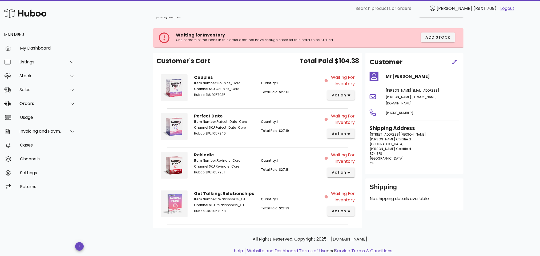
scroll to position [35, 0]
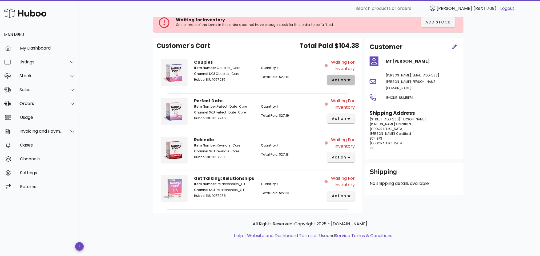
click at [352, 78] on button "action" at bounding box center [340, 80] width 27 height 10
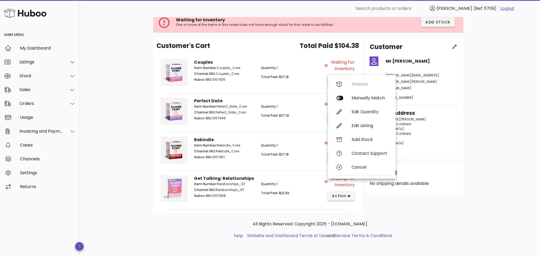
click at [197, 228] on div "All Rights Reserved. Copyright 2025 - [DOMAIN_NAME] help Website and Dashboard …" at bounding box center [309, 230] width 305 height 18
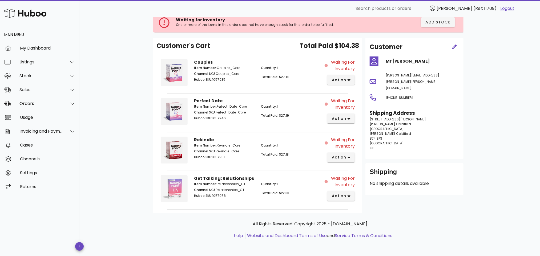
click at [240, 71] on p "Channel SKU: Couples_Core" at bounding box center [224, 73] width 60 height 5
drag, startPoint x: 249, startPoint y: 112, endPoint x: 238, endPoint y: 114, distance: 10.7
click at [238, 114] on p "Channel SKU: Perfect_Date_Core" at bounding box center [224, 112] width 60 height 5
copy p "_Core"
